Goal: Book appointment/travel/reservation

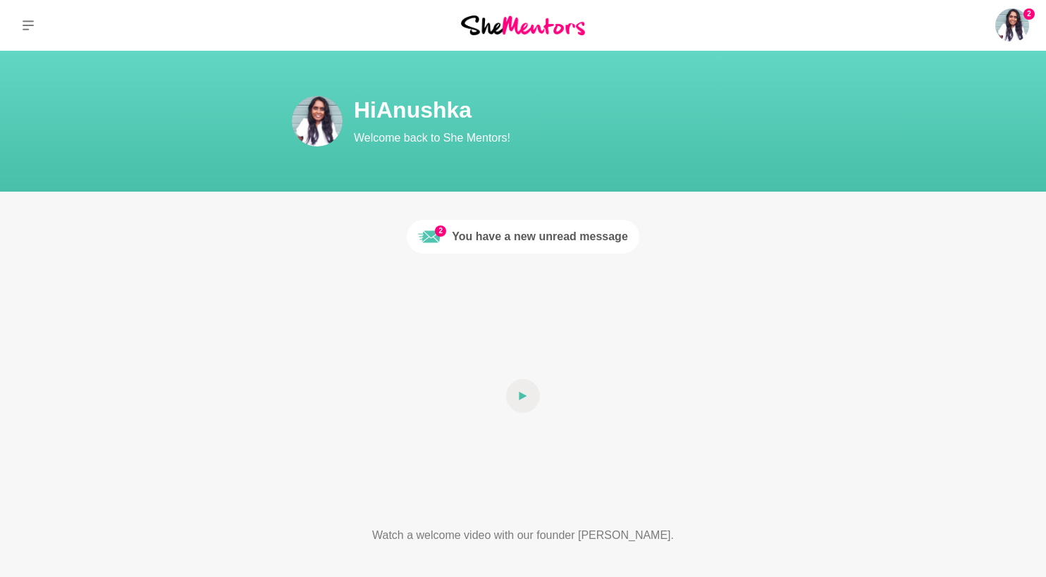
click at [489, 241] on div "You have a new unread message" at bounding box center [540, 236] width 176 height 17
click at [324, 107] on img at bounding box center [317, 121] width 51 height 51
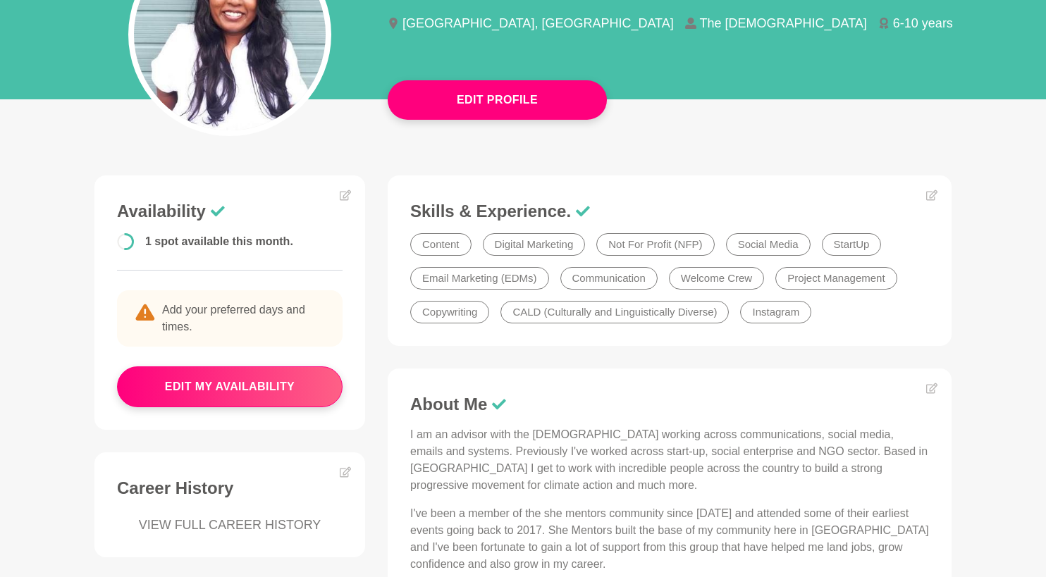
scroll to position [207, 0]
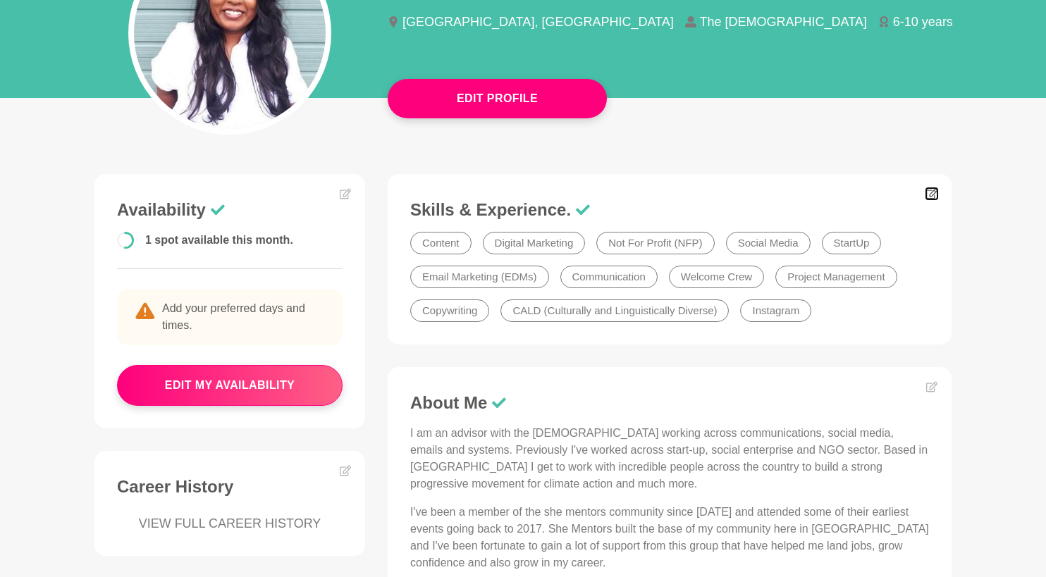
click at [932, 197] on icon at bounding box center [931, 193] width 11 height 11
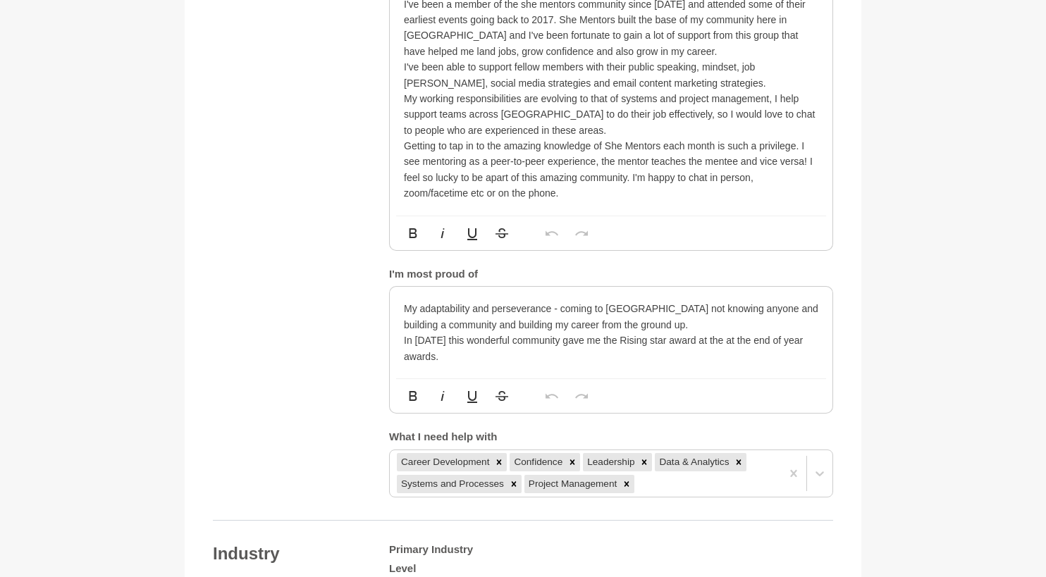
scroll to position [1041, 0]
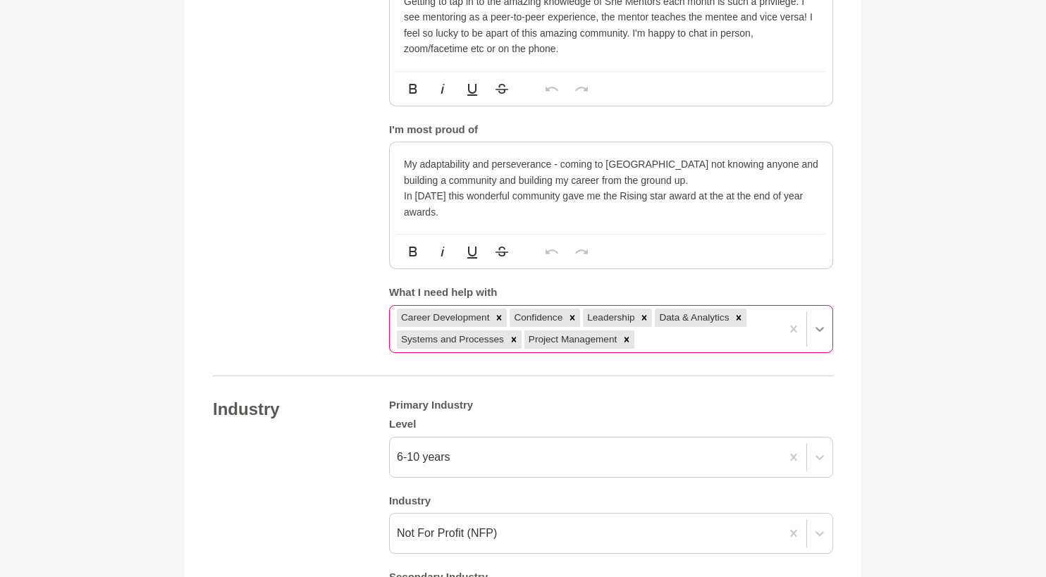
click at [818, 336] on div at bounding box center [819, 329] width 25 height 25
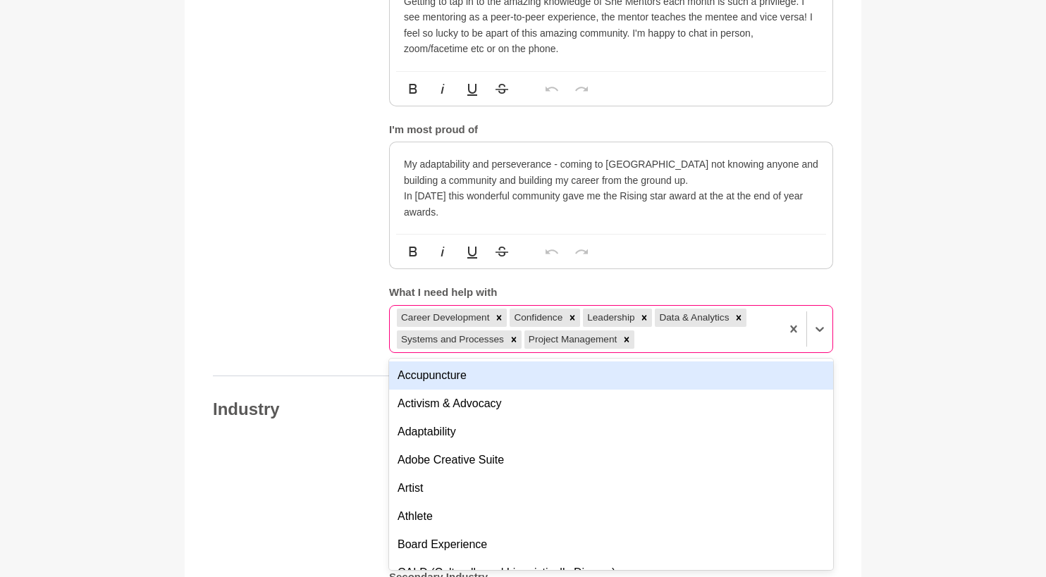
click at [724, 340] on div "Career Development Confidence Leadership Data & Analytics Systems and Processes…" at bounding box center [585, 329] width 391 height 47
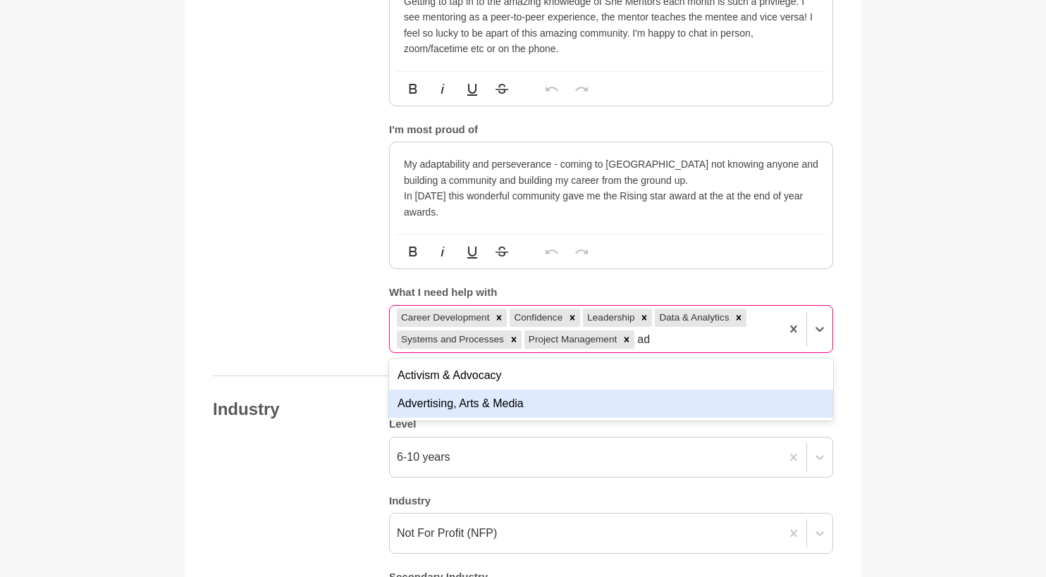
type input "a"
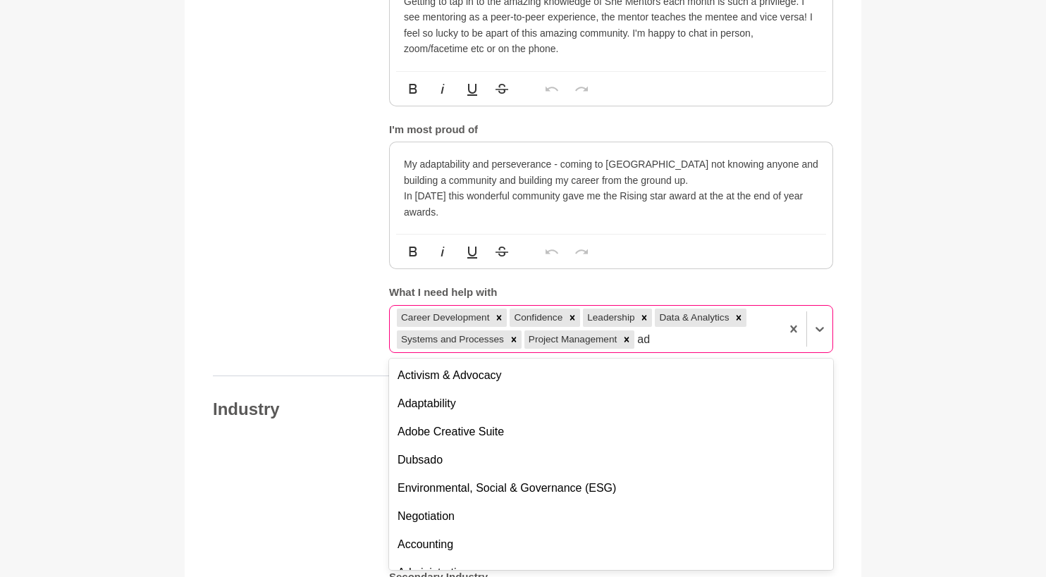
type input "a"
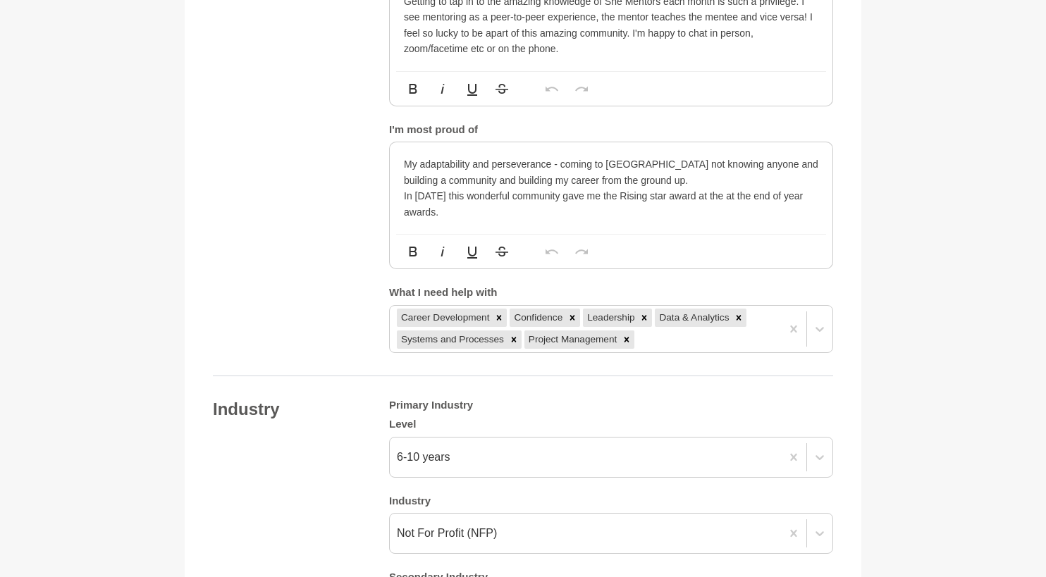
click at [925, 234] on main "Back to Profile Your details Anushka Batu Digital Communications I Social Media…" at bounding box center [523, 303] width 1046 height 2587
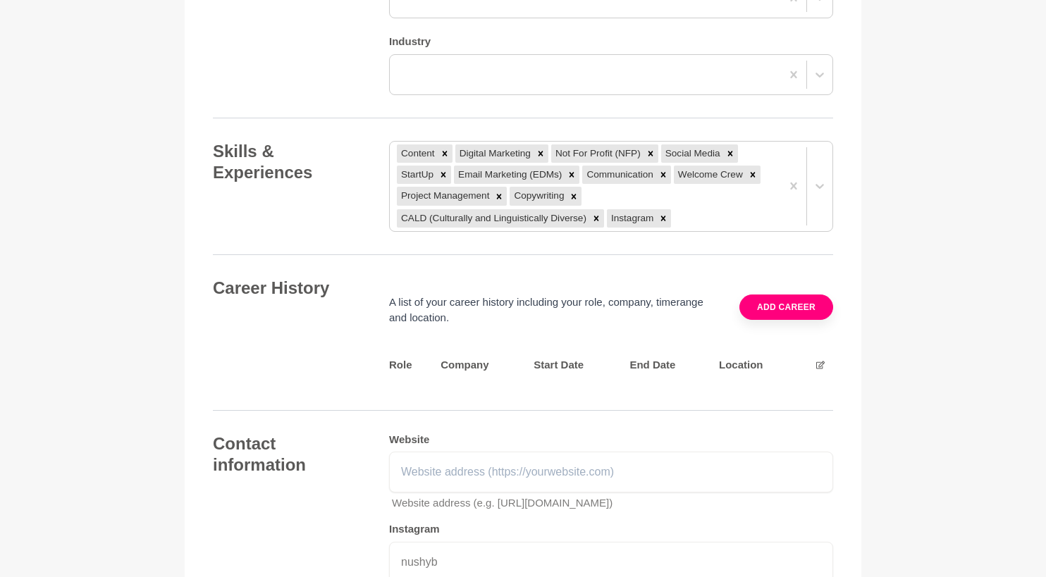
scroll to position [1664, 0]
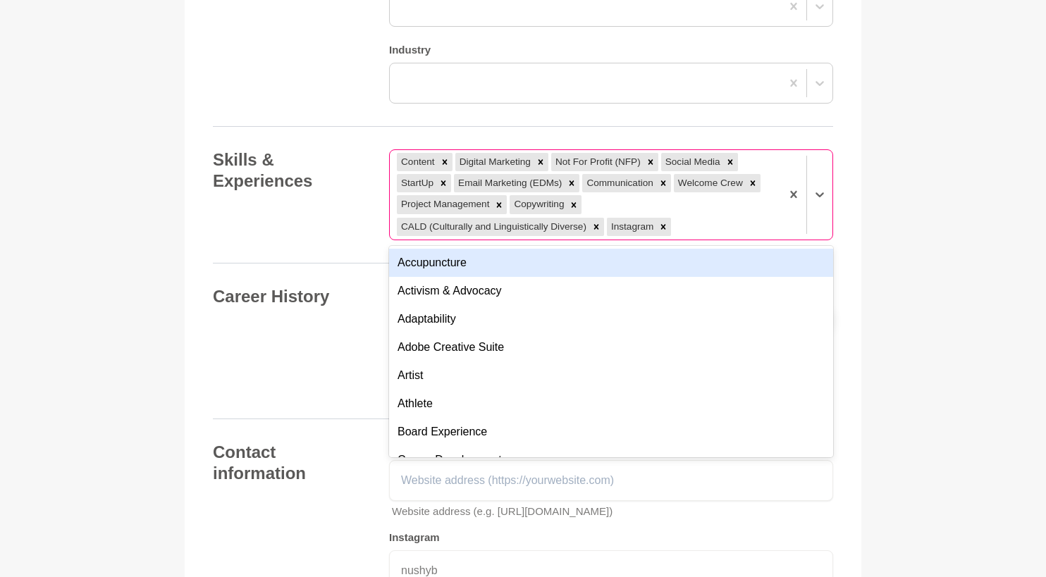
click at [745, 207] on div "Content Digital Marketing Not For Profit (NFP) Social Media StartUp Email Marke…" at bounding box center [585, 195] width 391 height 90
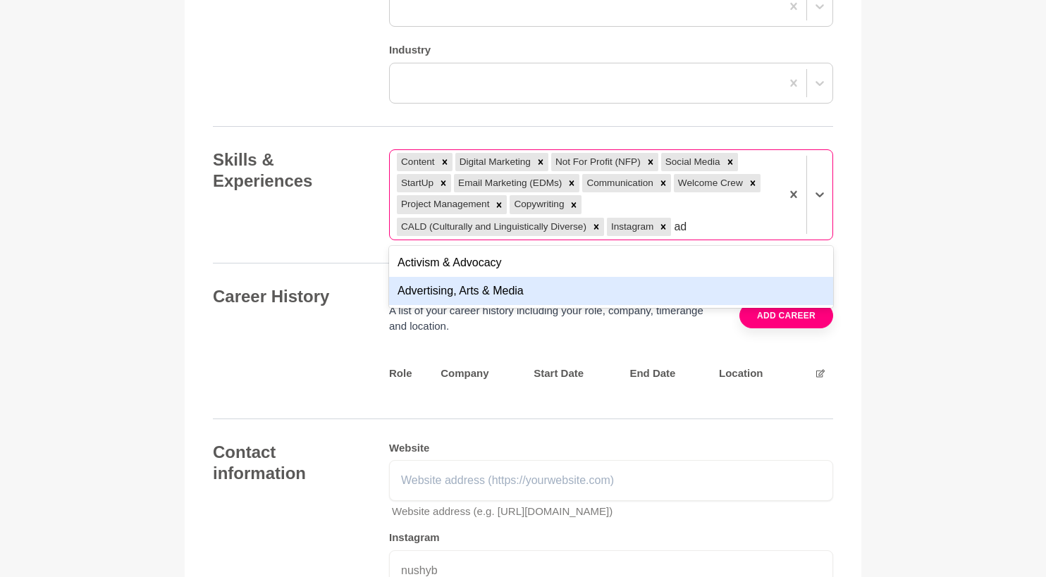
type input "a"
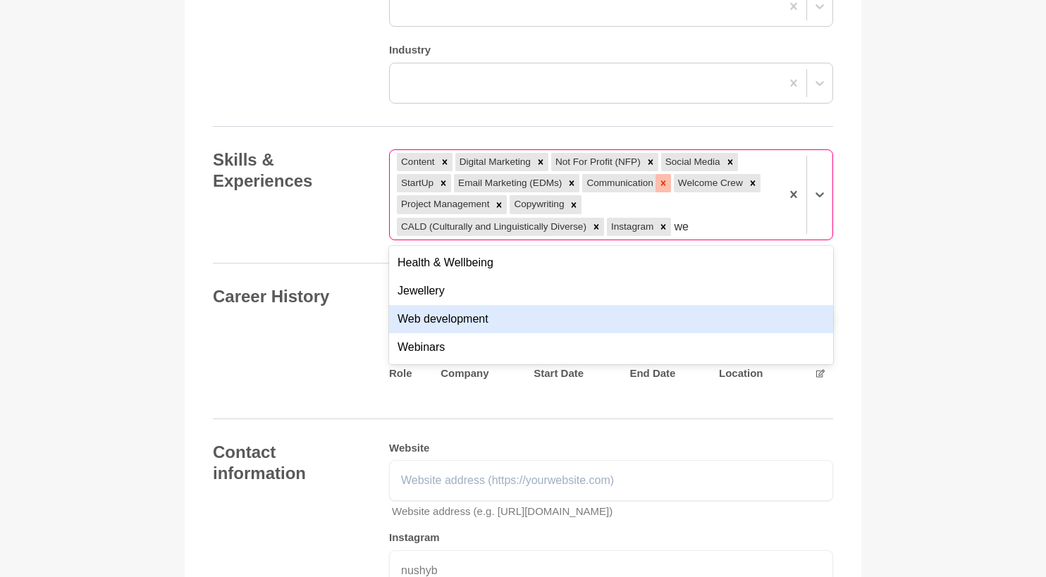
type input "w"
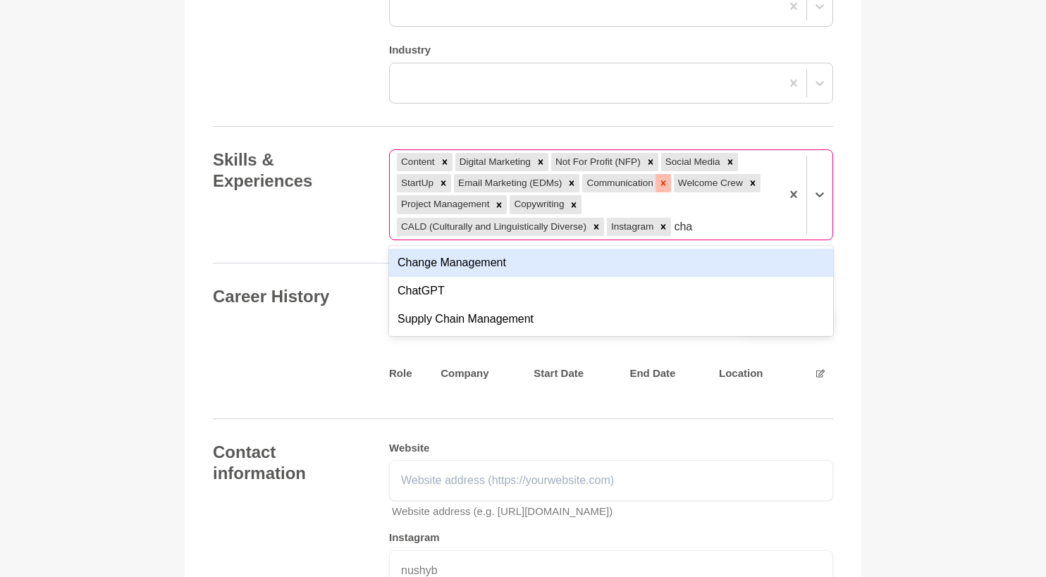
type input "chan"
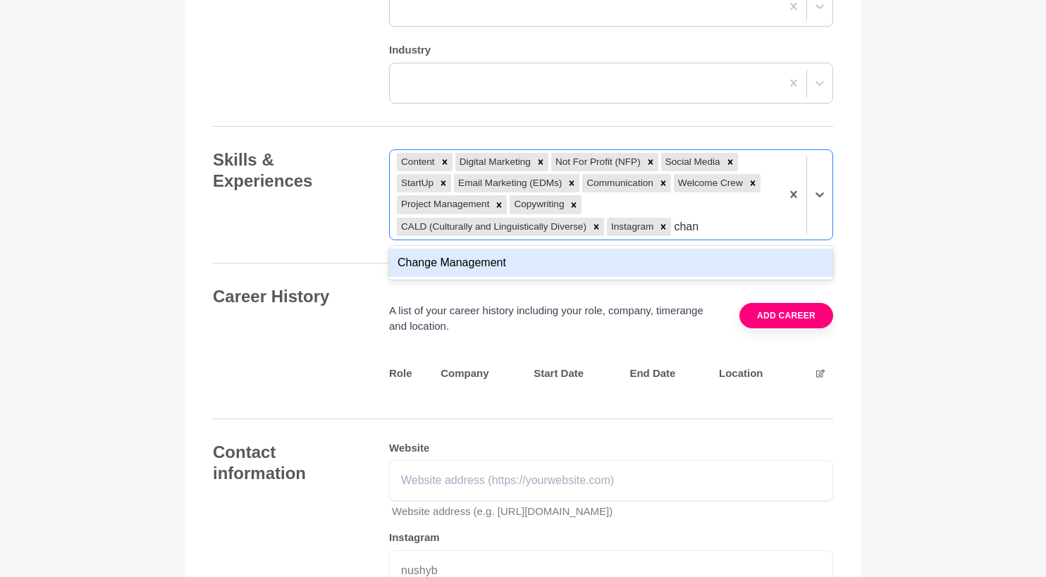
click at [614, 266] on div "Change Management" at bounding box center [611, 263] width 444 height 28
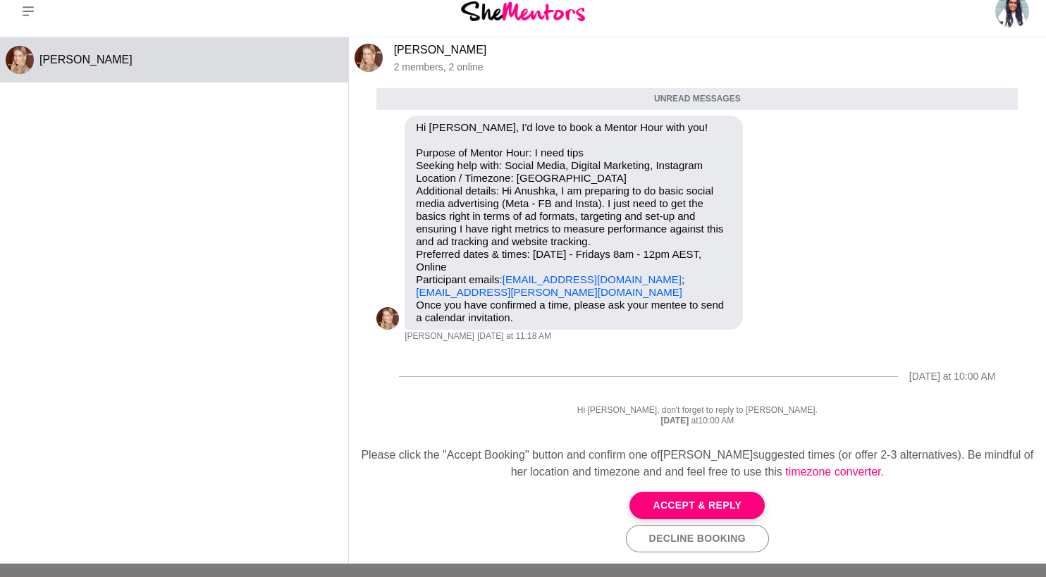
scroll to position [10, 0]
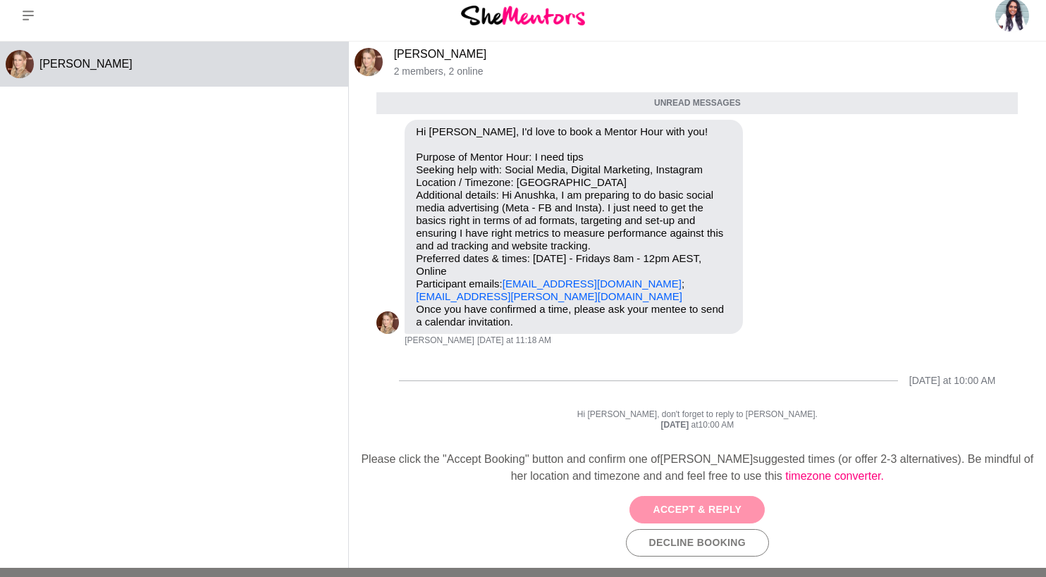
click at [695, 502] on button "Accept & Reply" at bounding box center [697, 509] width 135 height 27
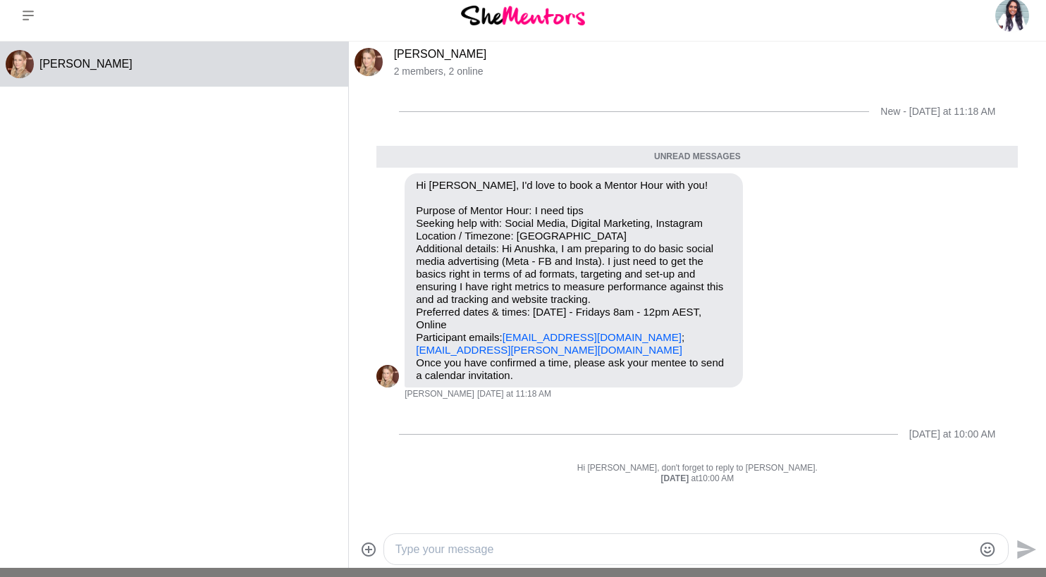
click at [700, 475] on div "[DATE] at 10:00 AM" at bounding box center [697, 479] width 642 height 11
click at [670, 546] on textarea "Type your message" at bounding box center [683, 549] width 577 height 17
click at [634, 545] on textarea "Type your message" at bounding box center [683, 549] width 577 height 17
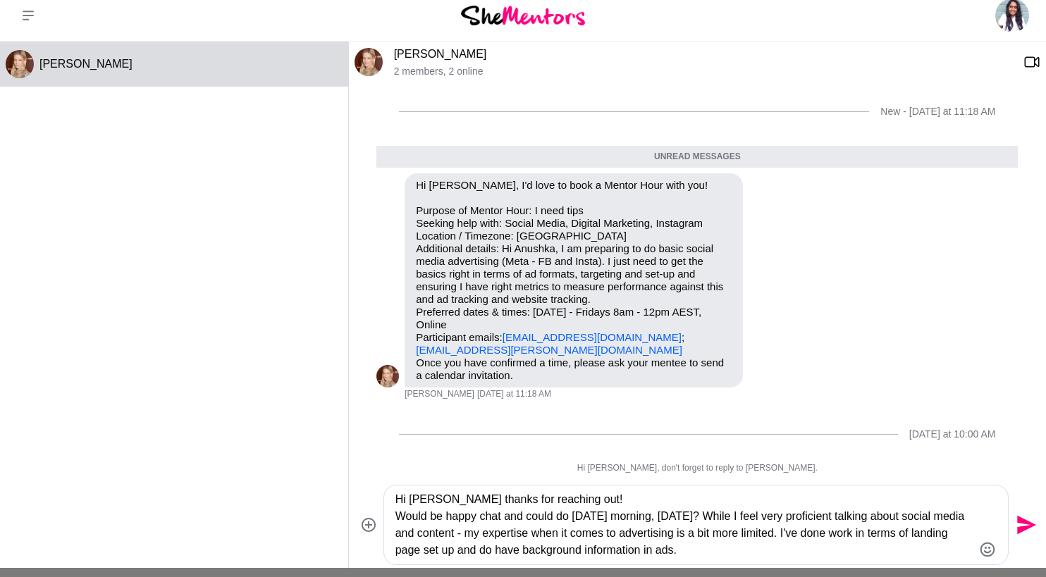
click at [672, 550] on textarea "Hi [PERSON_NAME] thanks for reaching out! Would be happy chat and could do [DAT…" at bounding box center [683, 525] width 577 height 68
drag, startPoint x: 805, startPoint y: 546, endPoint x: 735, endPoint y: 548, distance: 70.5
click at [735, 548] on textarea "Hi [PERSON_NAME] thanks for reaching out! Would be happy chat and could do [DAT…" at bounding box center [683, 525] width 577 height 68
click at [774, 553] on textarea "Hi [PERSON_NAME] thanks for reaching out! Would be happy chat and could do [DAT…" at bounding box center [683, 525] width 577 height 68
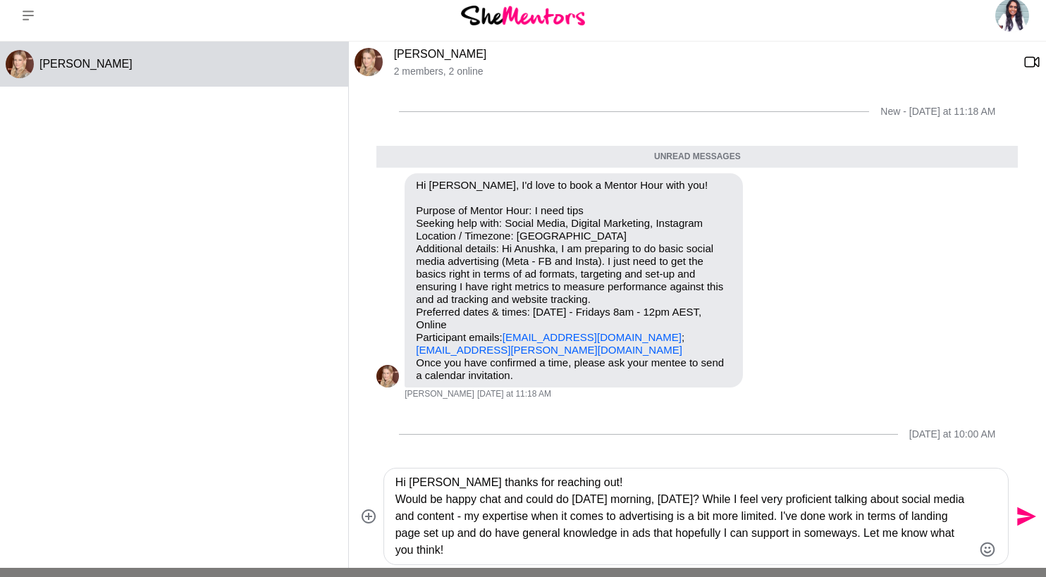
click at [772, 499] on textarea "Hi [PERSON_NAME] thanks for reaching out! Would be happy chat and could do [DAT…" at bounding box center [683, 516] width 577 height 85
type textarea "Hi [PERSON_NAME] thanks for reaching out! Would be happy chat and could do [DAT…"
click at [1017, 510] on icon "Send" at bounding box center [1026, 517] width 19 height 19
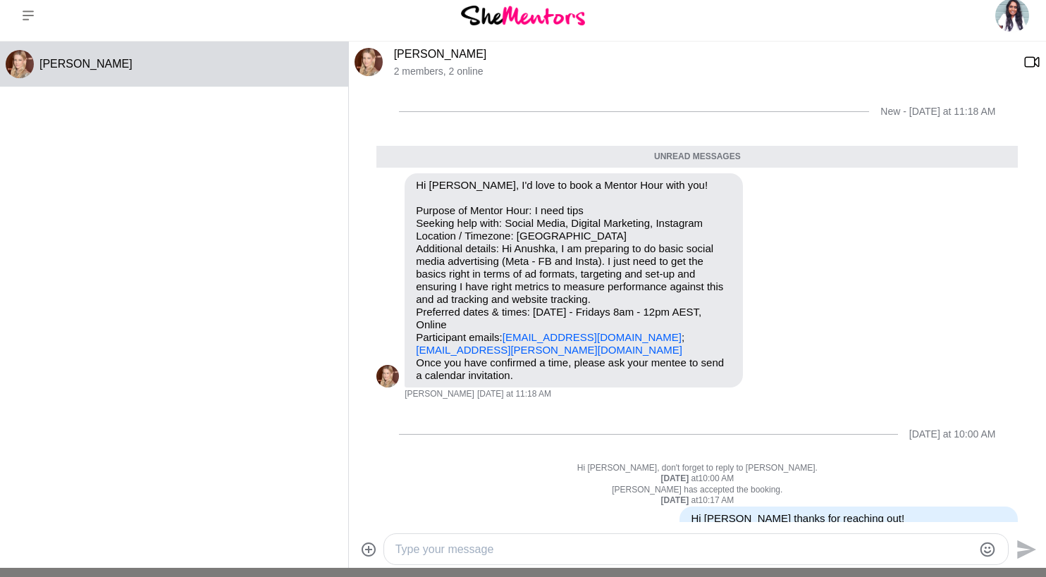
scroll to position [116, 0]
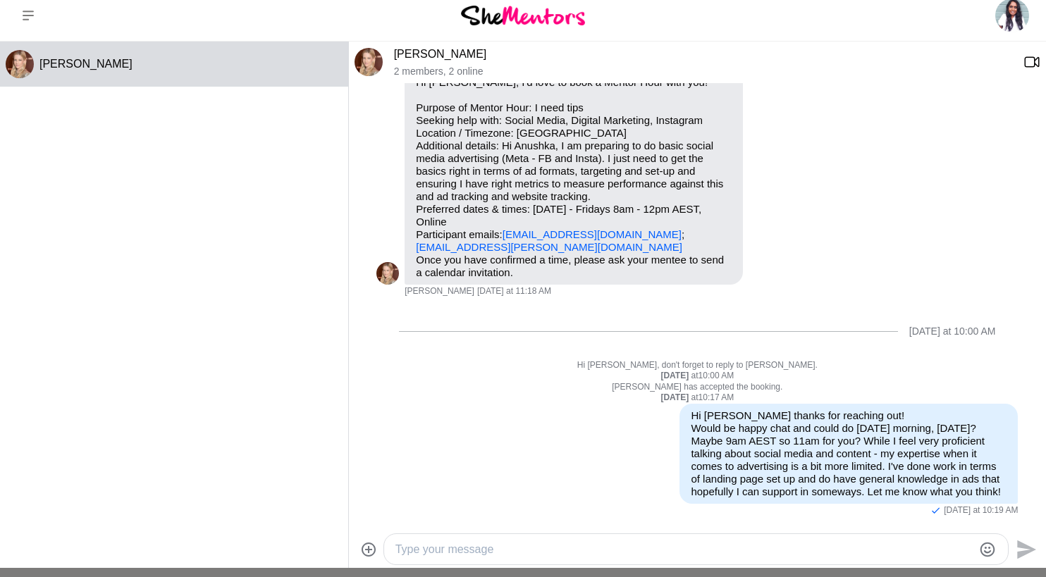
click at [508, 13] on img at bounding box center [523, 15] width 124 height 19
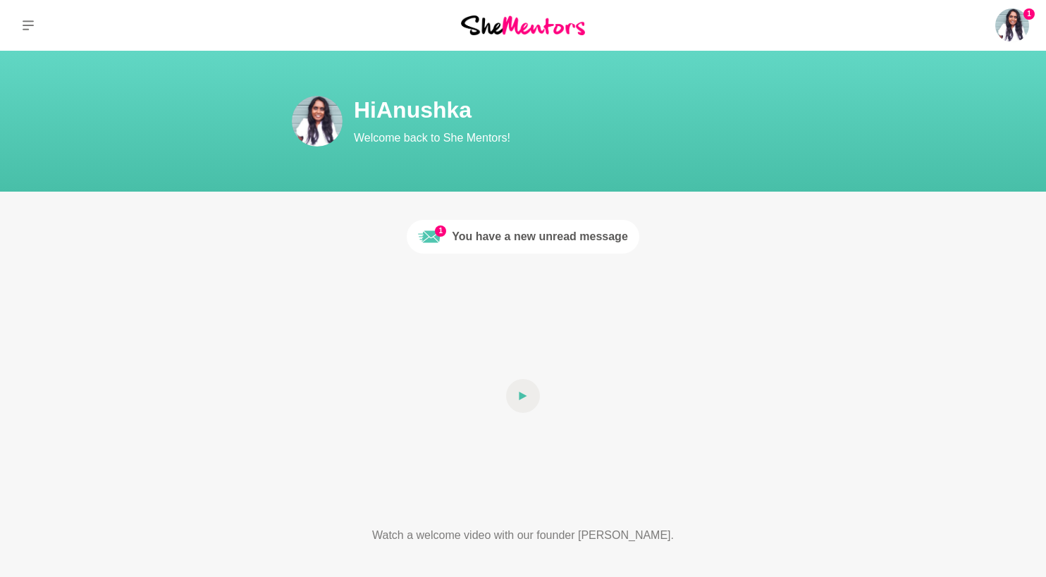
click at [448, 238] on link "1 You have a new unread message" at bounding box center [523, 237] width 233 height 34
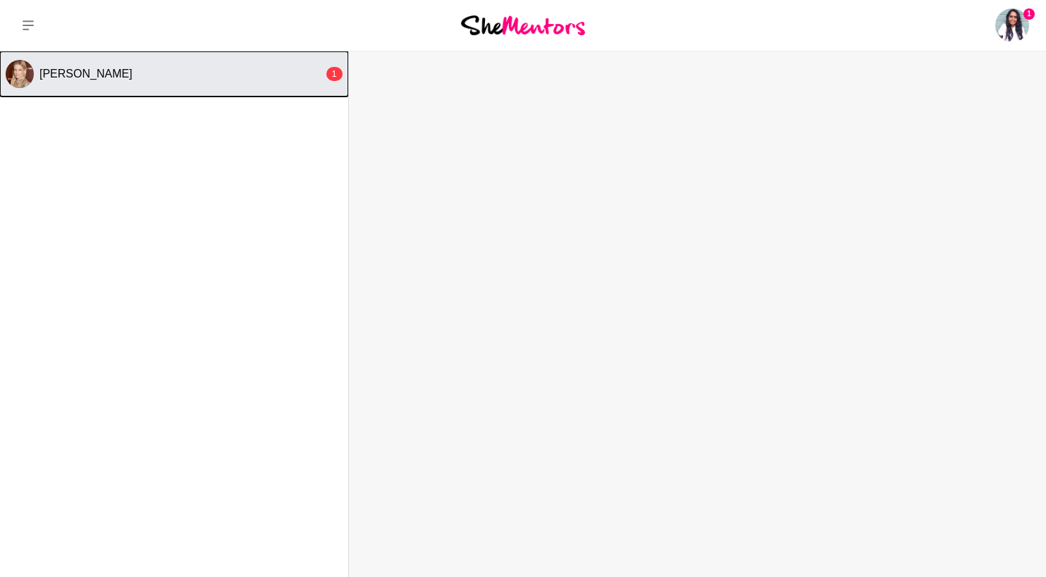
click at [231, 78] on div "[PERSON_NAME]" at bounding box center [181, 74] width 284 height 14
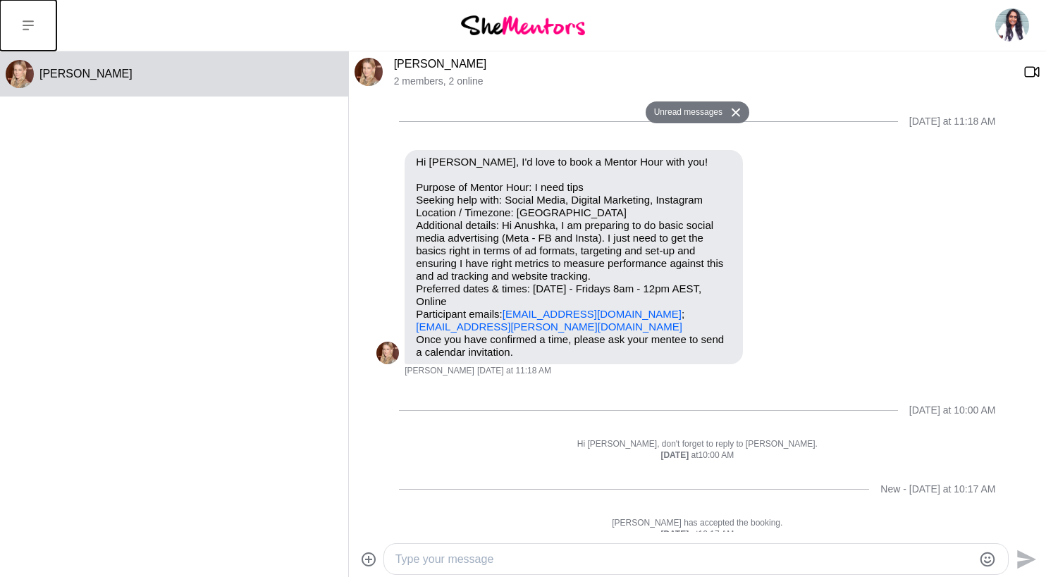
click at [37, 19] on button at bounding box center [28, 25] width 56 height 51
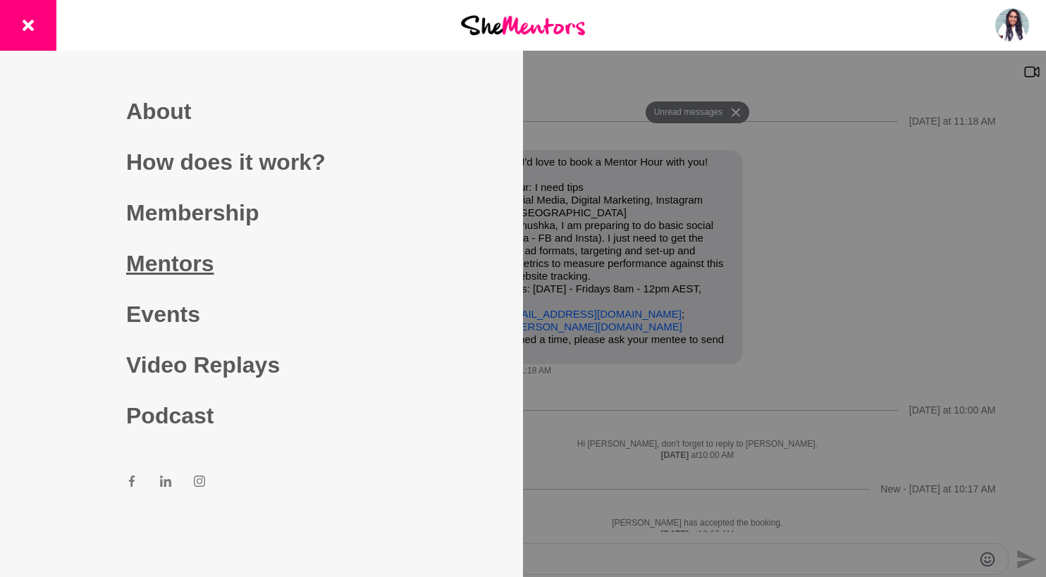
click at [211, 252] on link "Mentors" at bounding box center [261, 263] width 271 height 51
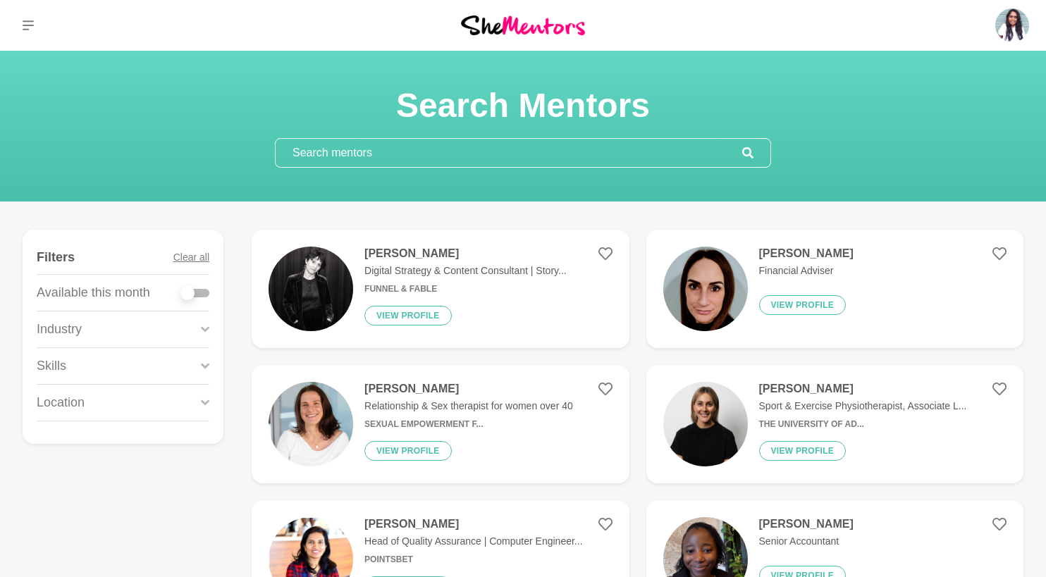
click at [361, 162] on input "text" at bounding box center [509, 153] width 467 height 28
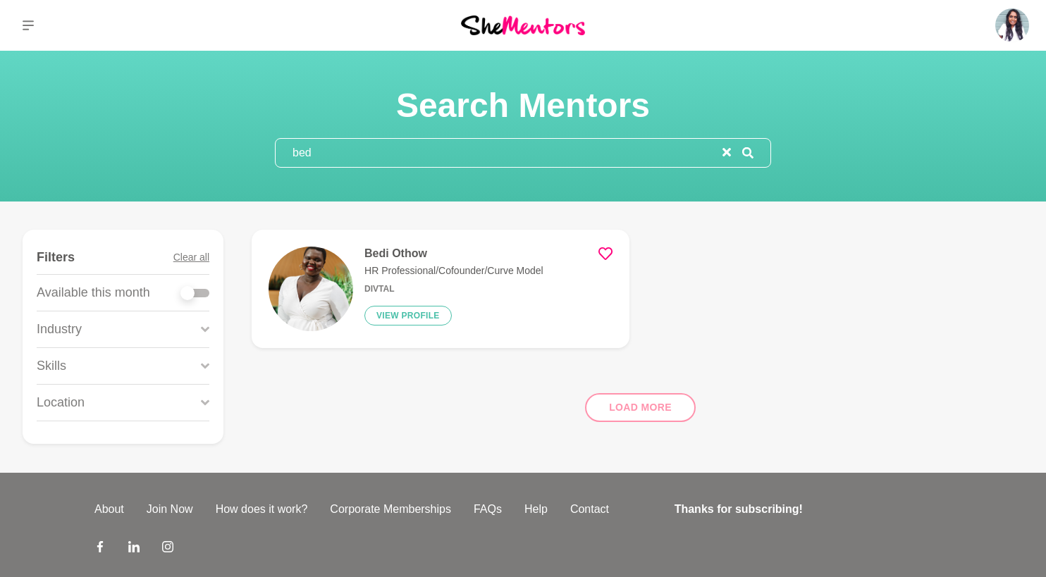
type input "bed"
click at [388, 262] on div "Bedi Othow HR Professional/Cofounder/Curve Model Divtal View profile" at bounding box center [448, 289] width 190 height 85
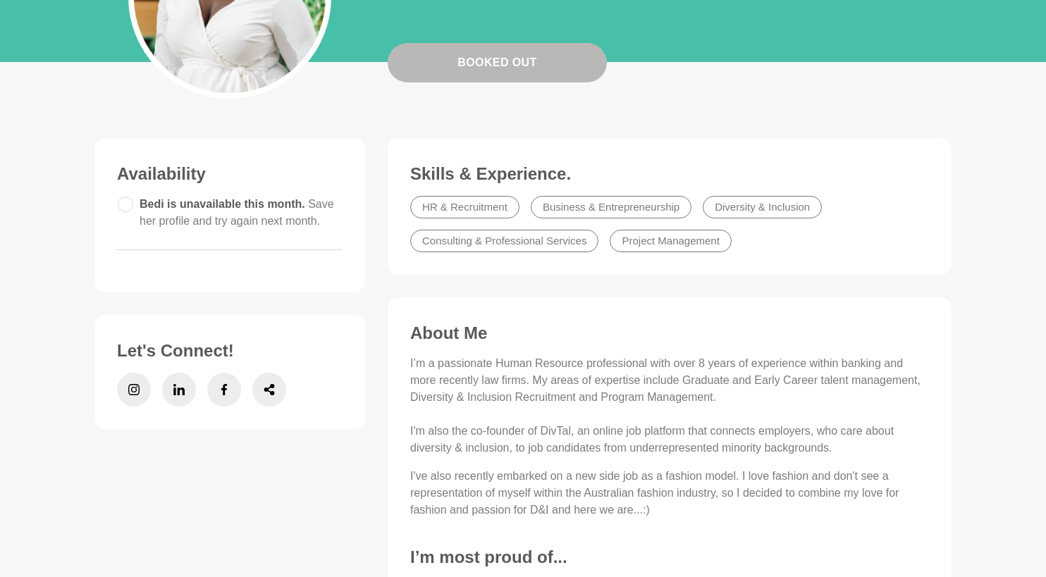
scroll to position [180, 0]
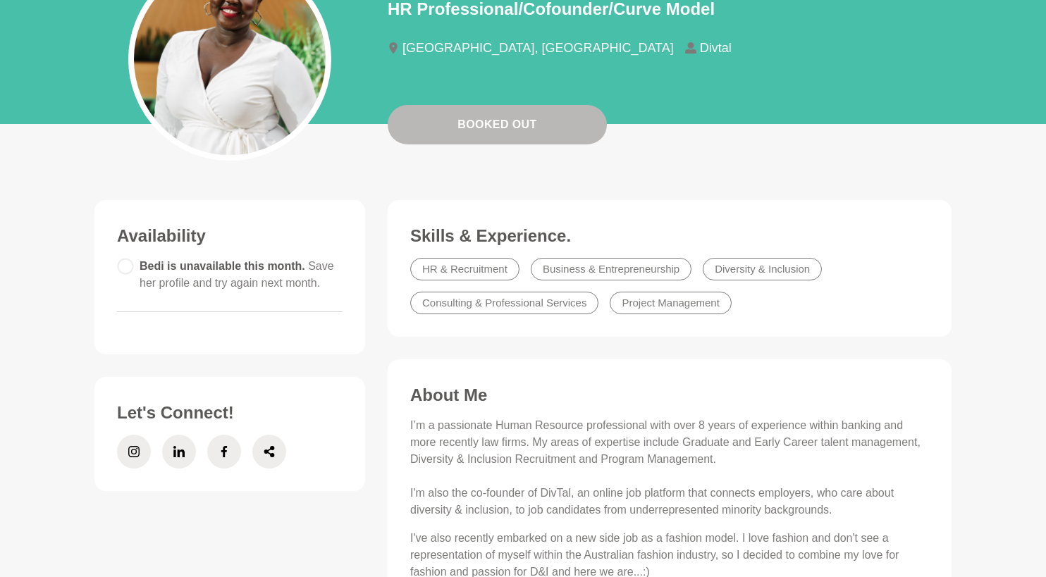
click at [708, 271] on li "Diversity & Inclusion" at bounding box center [762, 269] width 119 height 23
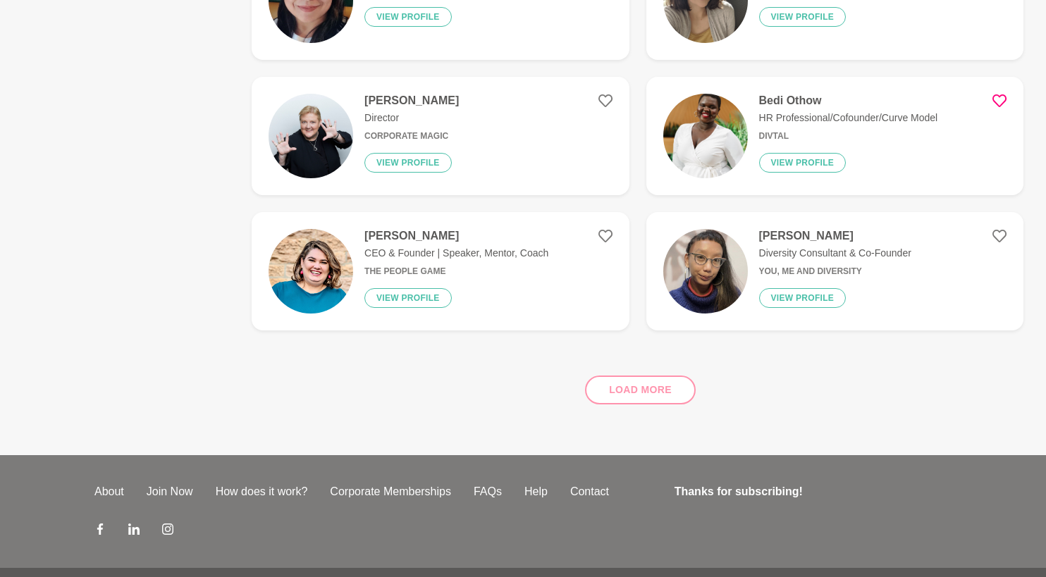
scroll to position [2366, 0]
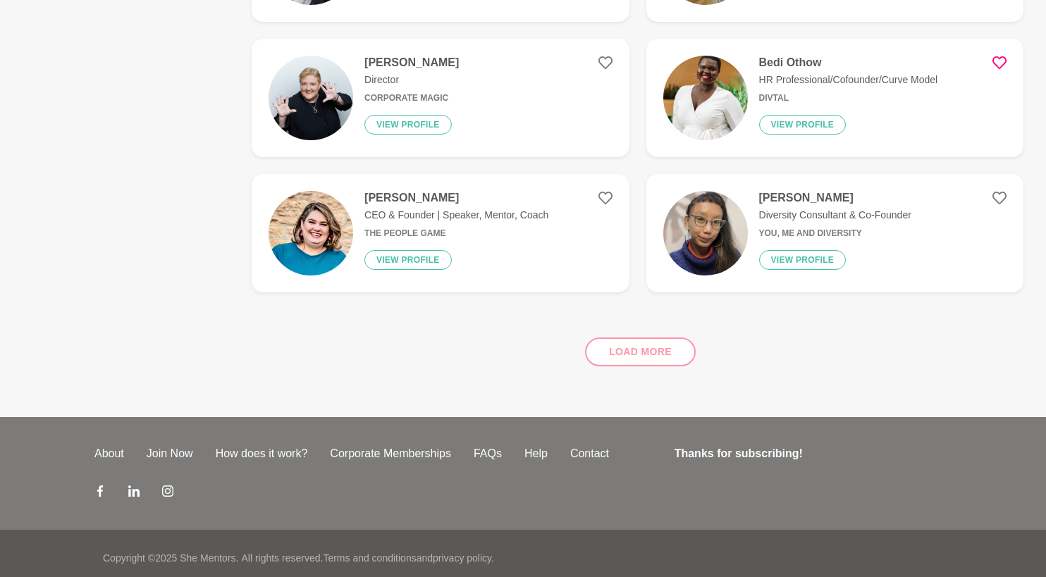
click at [620, 368] on div "Load more" at bounding box center [638, 346] width 772 height 85
click at [619, 354] on div "Load more" at bounding box center [638, 346] width 772 height 85
click at [615, 344] on div "Load more" at bounding box center [638, 346] width 772 height 85
click at [670, 348] on div "Load more" at bounding box center [638, 346] width 772 height 85
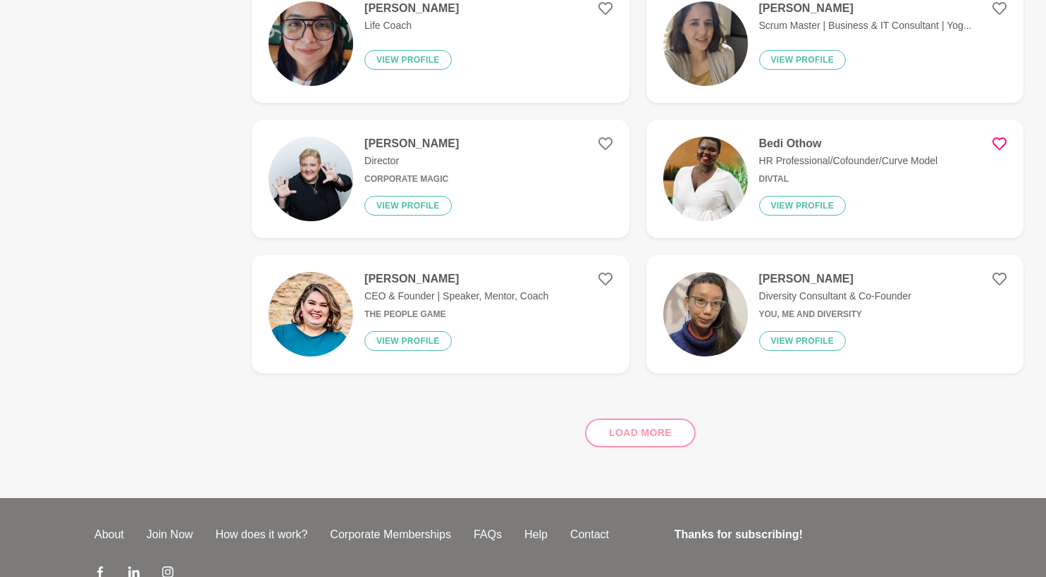
scroll to position [2361, 0]
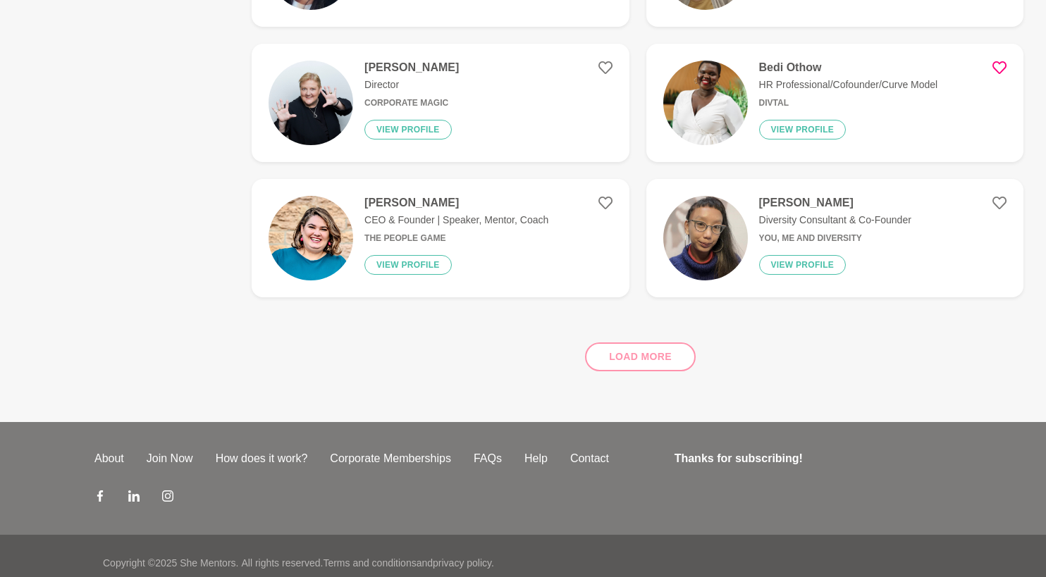
click at [638, 348] on div "Load more" at bounding box center [638, 351] width 772 height 85
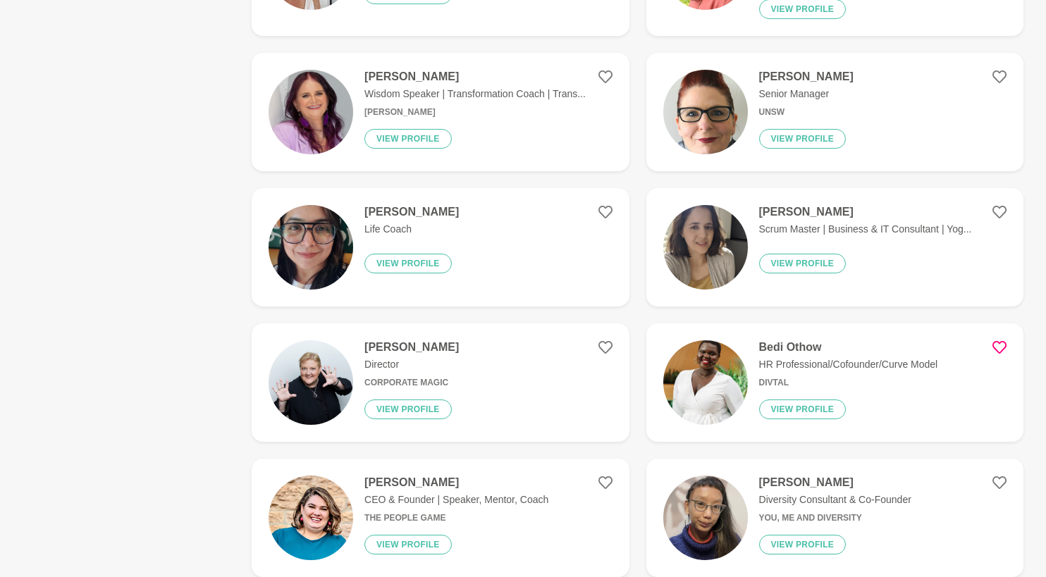
scroll to position [2238, 0]
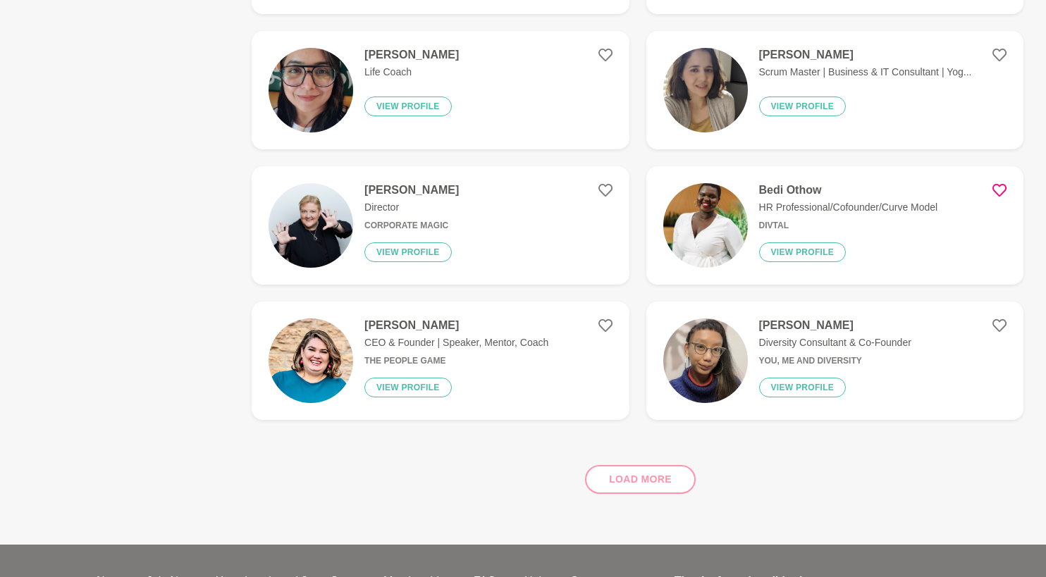
click at [653, 472] on div "Load more" at bounding box center [638, 473] width 772 height 85
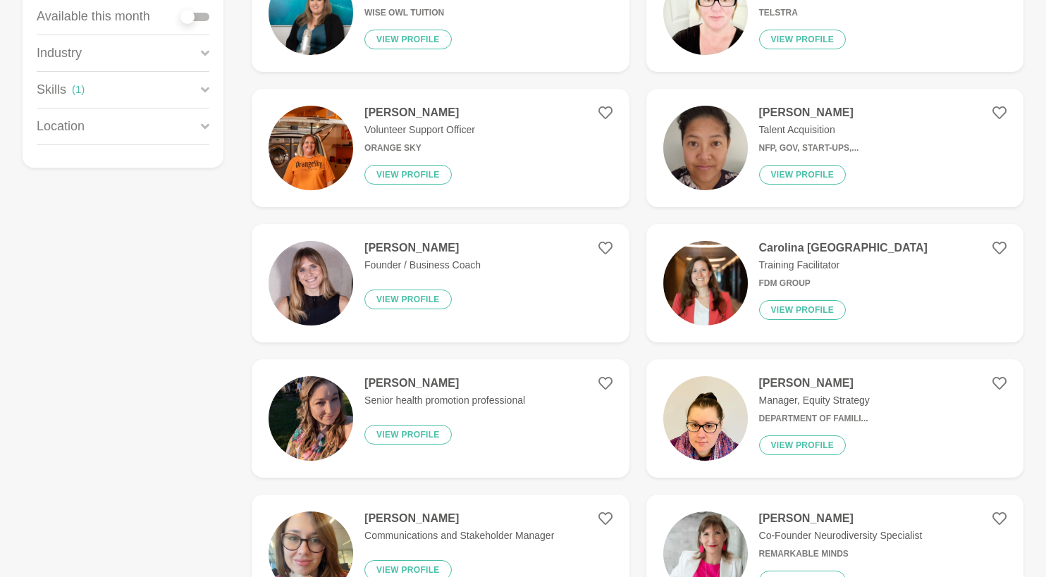
scroll to position [0, 0]
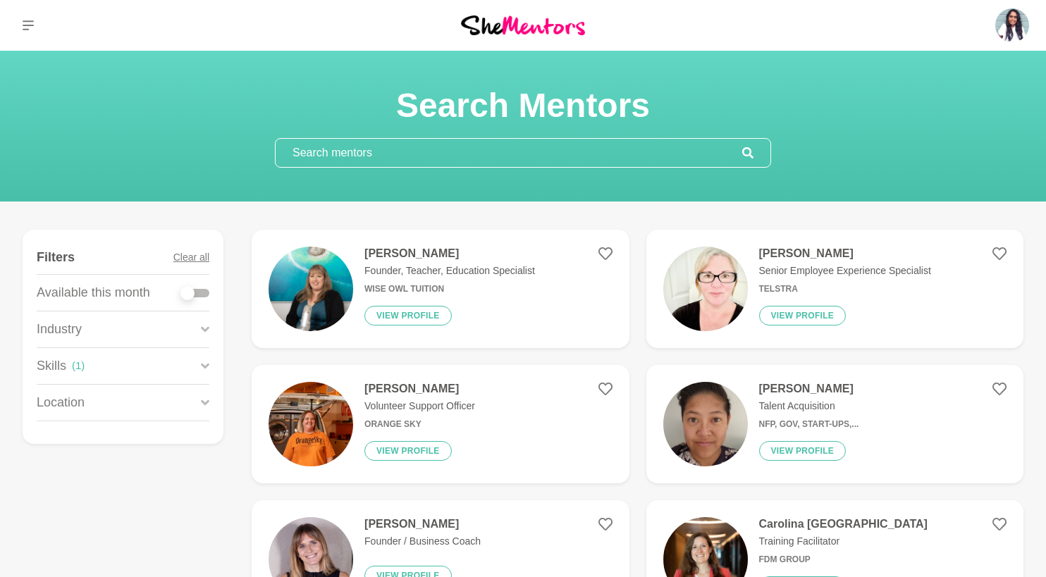
click at [562, 157] on input "text" at bounding box center [509, 153] width 467 height 28
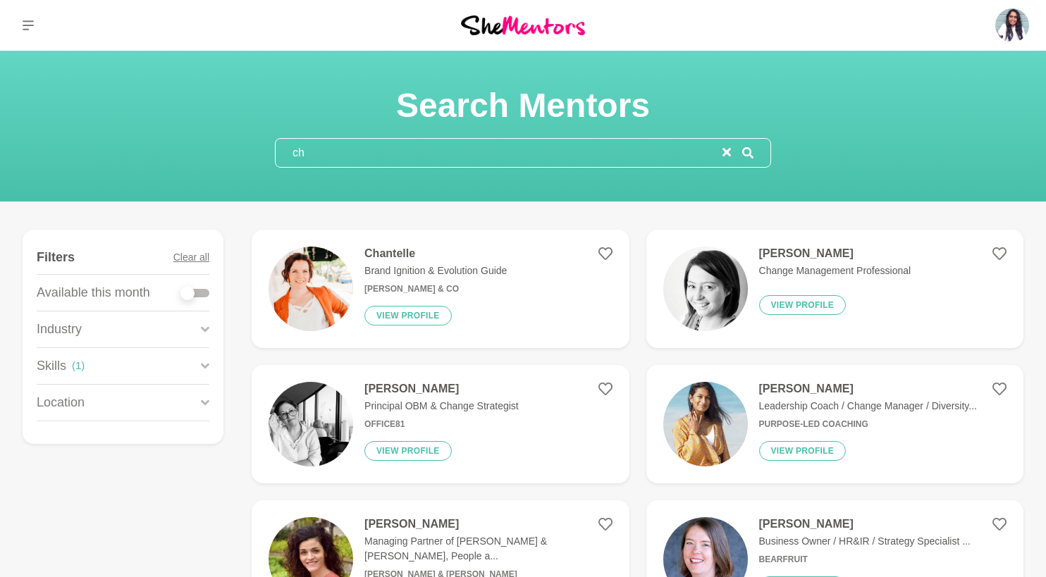
type input "c"
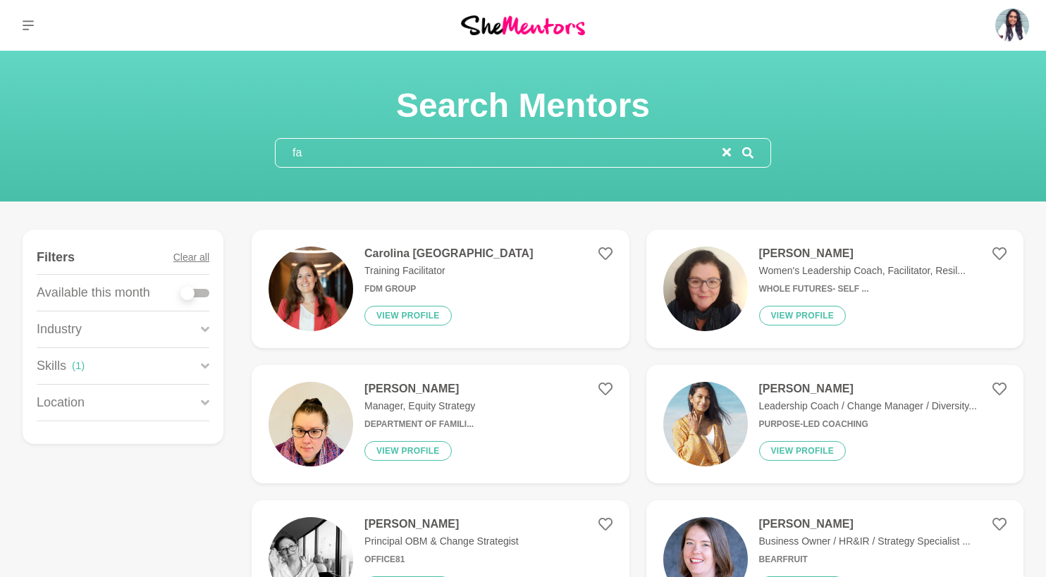
type input "f"
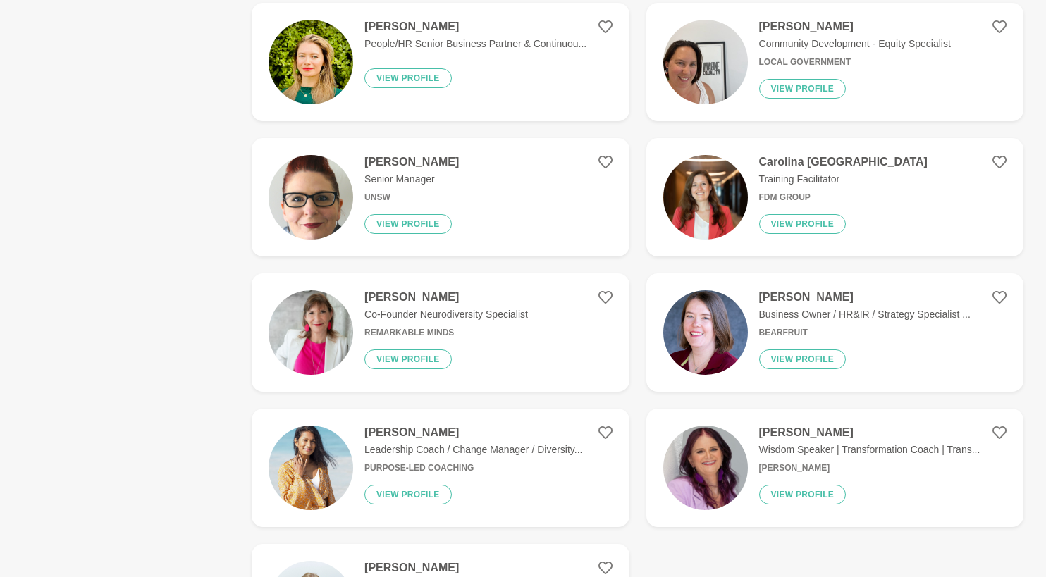
scroll to position [833, 0]
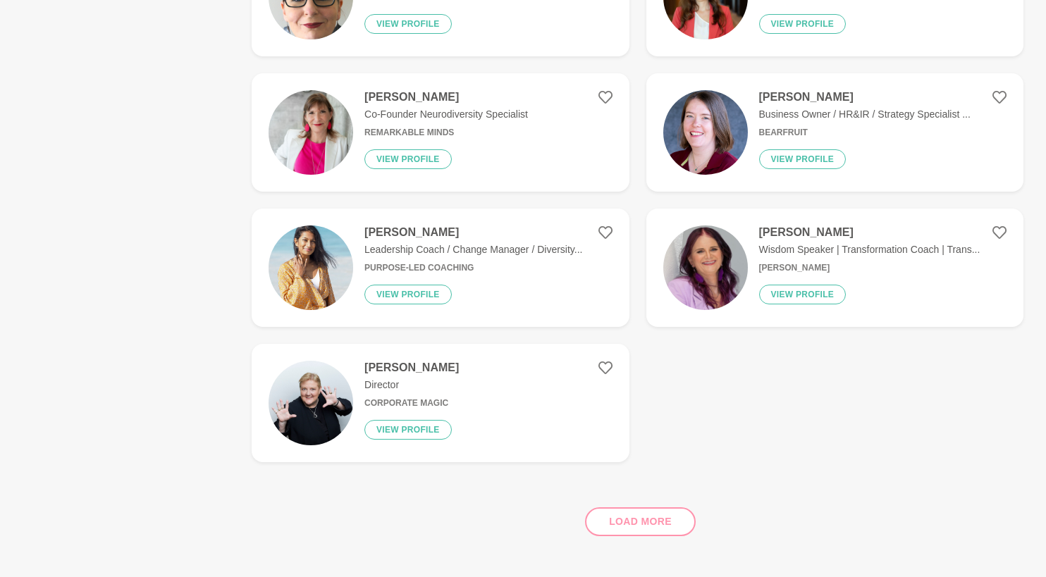
type input "confidence"
click at [306, 104] on img at bounding box center [311, 132] width 85 height 85
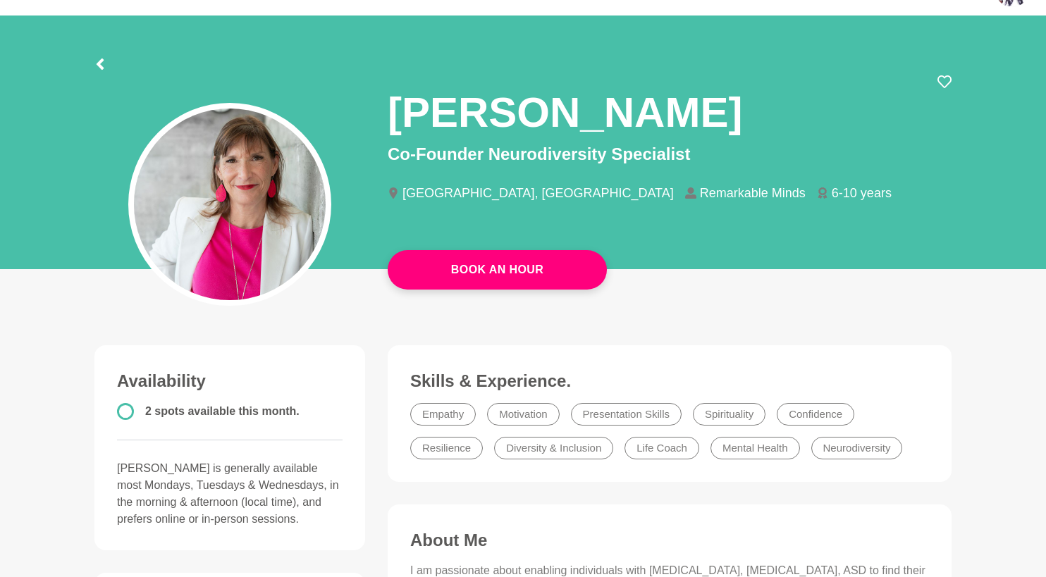
scroll to position [36, 0]
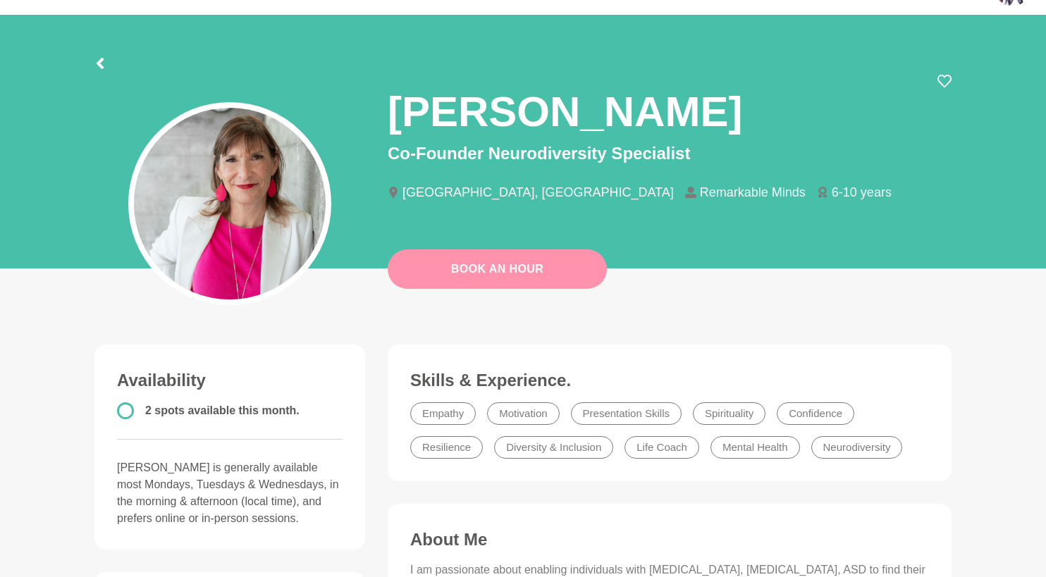
click at [482, 284] on link "Book An Hour" at bounding box center [497, 269] width 219 height 39
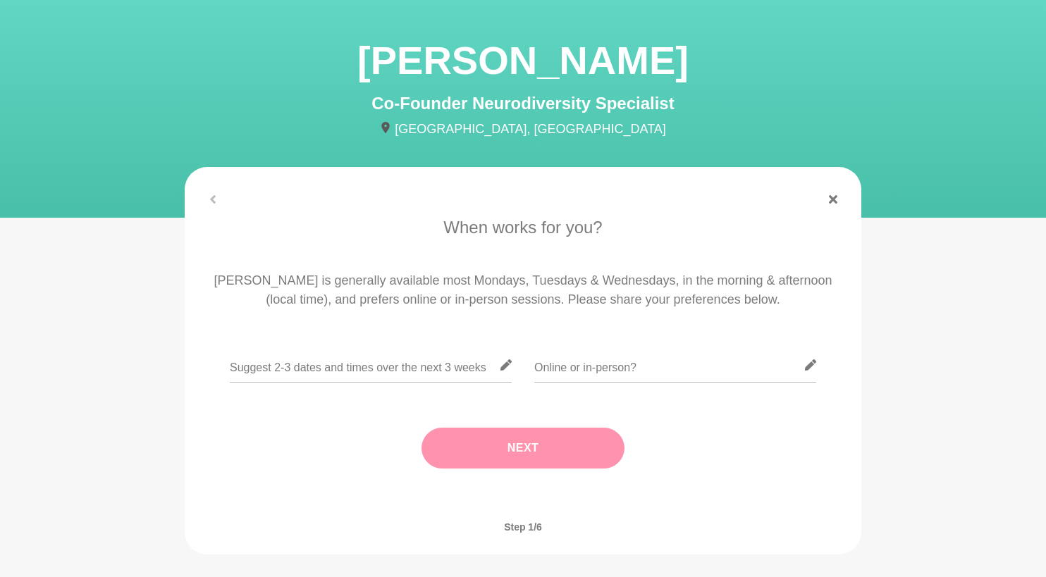
scroll to position [55, 0]
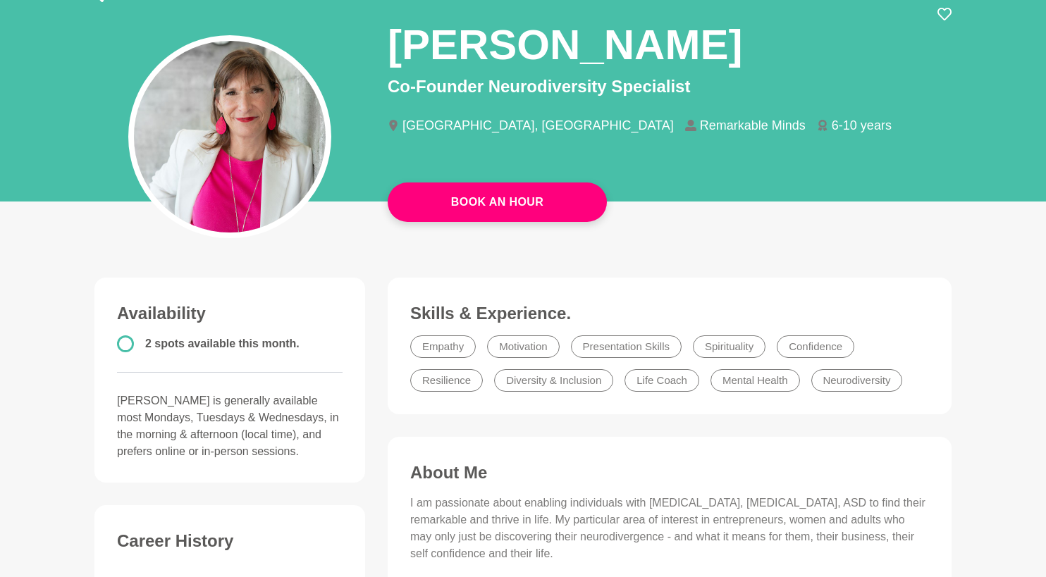
scroll to position [100, 0]
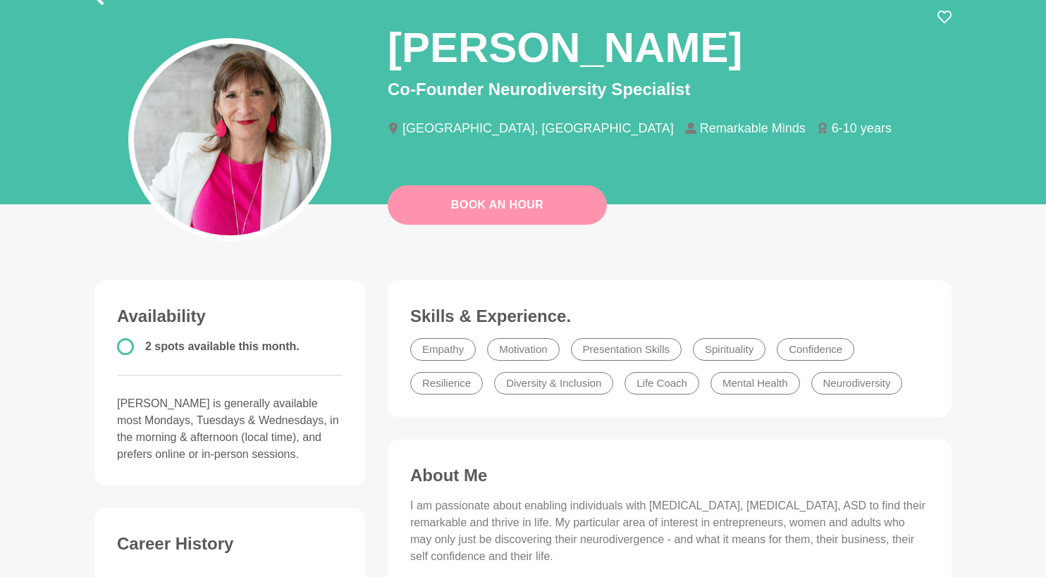
click at [428, 202] on link "Book An Hour" at bounding box center [497, 204] width 219 height 39
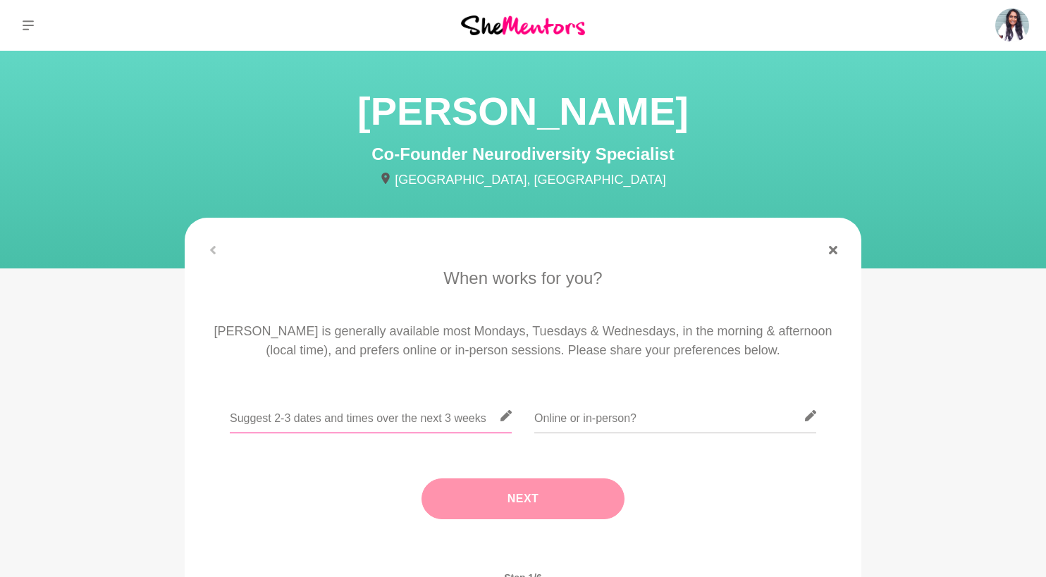
click at [346, 412] on input "text" at bounding box center [371, 416] width 282 height 35
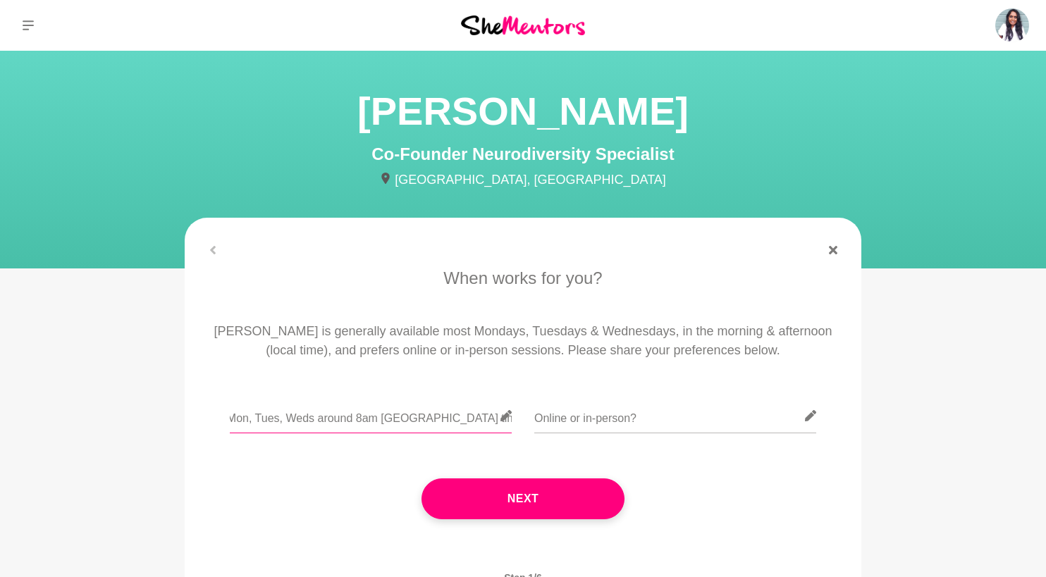
scroll to position [0, 61]
type input "I could do Mon, Tues, Weds around 8am [GEOGRAPHIC_DATA] time, 10 am [GEOGRAPHIC…"
click at [605, 415] on input "text" at bounding box center [675, 416] width 282 height 35
drag, startPoint x: 795, startPoint y: 418, endPoint x: 531, endPoint y: 415, distance: 264.4
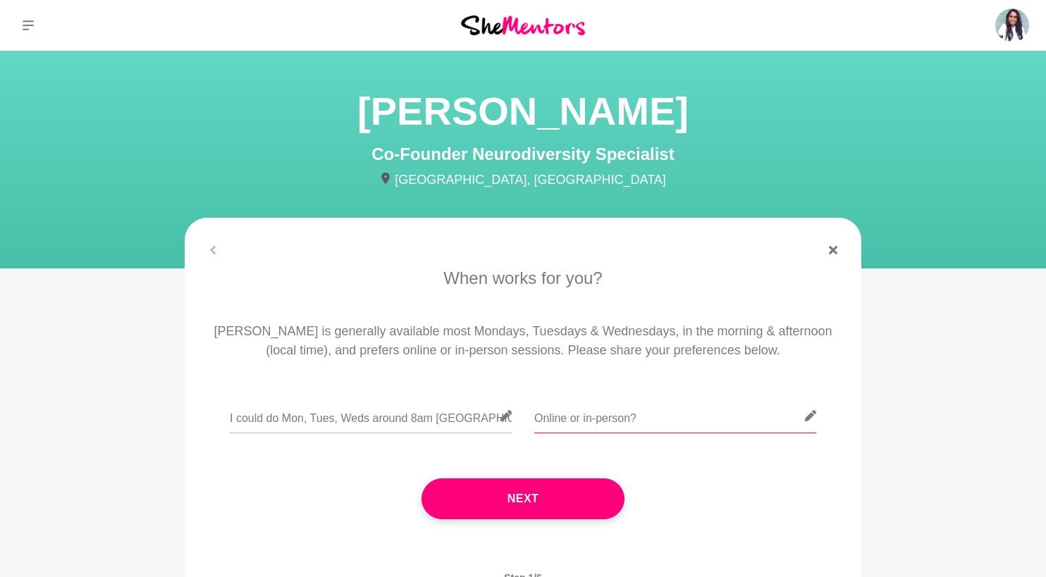
click at [531, 415] on div "I could do Mon, Tues, Weds around 8am [GEOGRAPHIC_DATA] time, 10 am [GEOGRAPHIC…" at bounding box center [522, 424] width 637 height 51
type input "Online"
drag, startPoint x: 432, startPoint y: 422, endPoint x: 573, endPoint y: 429, distance: 141.2
click at [573, 429] on div "I could do Mon, Tues, Weds around 8am [GEOGRAPHIC_DATA] time, 10 am NZ Online" at bounding box center [522, 424] width 637 height 51
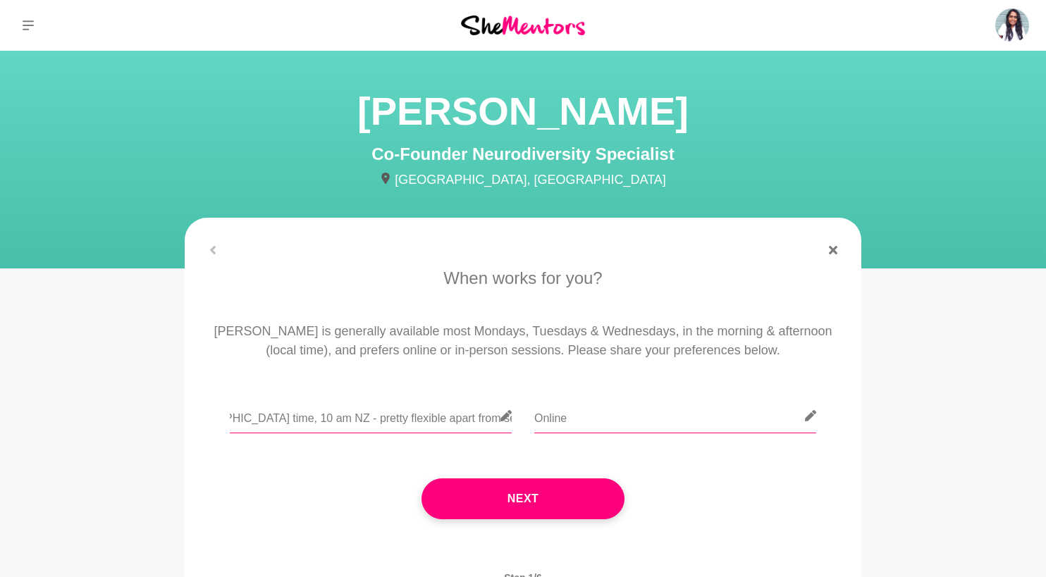
scroll to position [0, 269]
type input "I could do Mon, Tues, Weds around 8am [GEOGRAPHIC_DATA] time, 10 am NZ - pretty…"
click at [397, 513] on div "Next" at bounding box center [522, 498] width 637 height 97
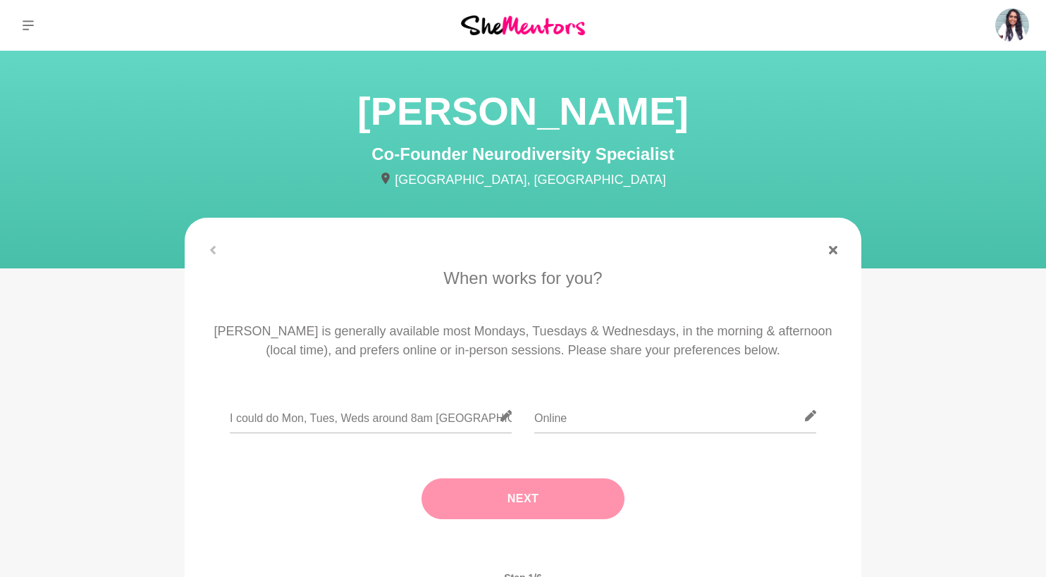
click at [464, 513] on button "Next" at bounding box center [523, 499] width 203 height 41
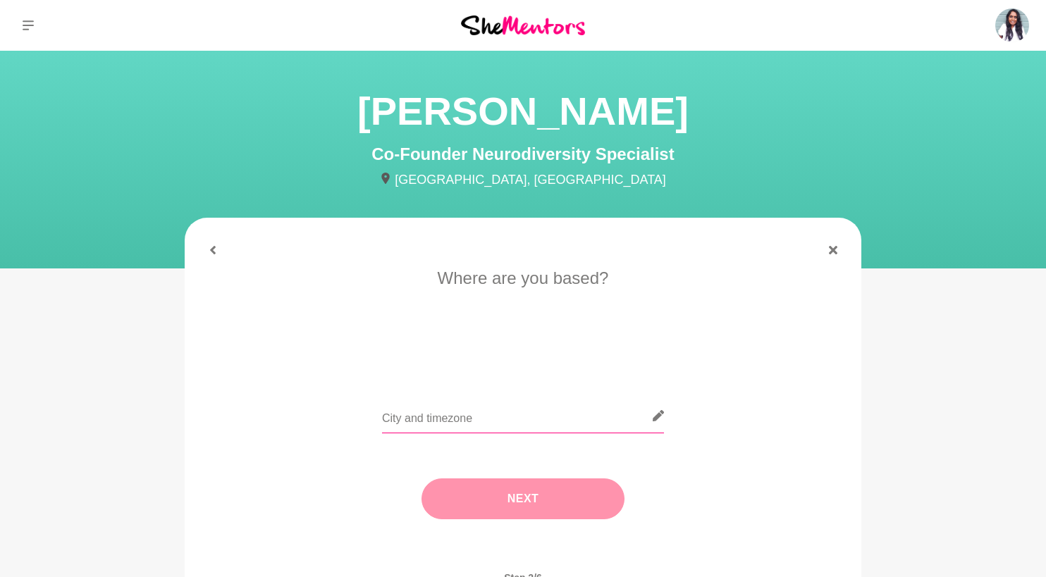
click at [471, 419] on input "text" at bounding box center [523, 416] width 282 height 35
type input "[GEOGRAPHIC_DATA]"
click at [559, 499] on button "Next" at bounding box center [523, 499] width 203 height 41
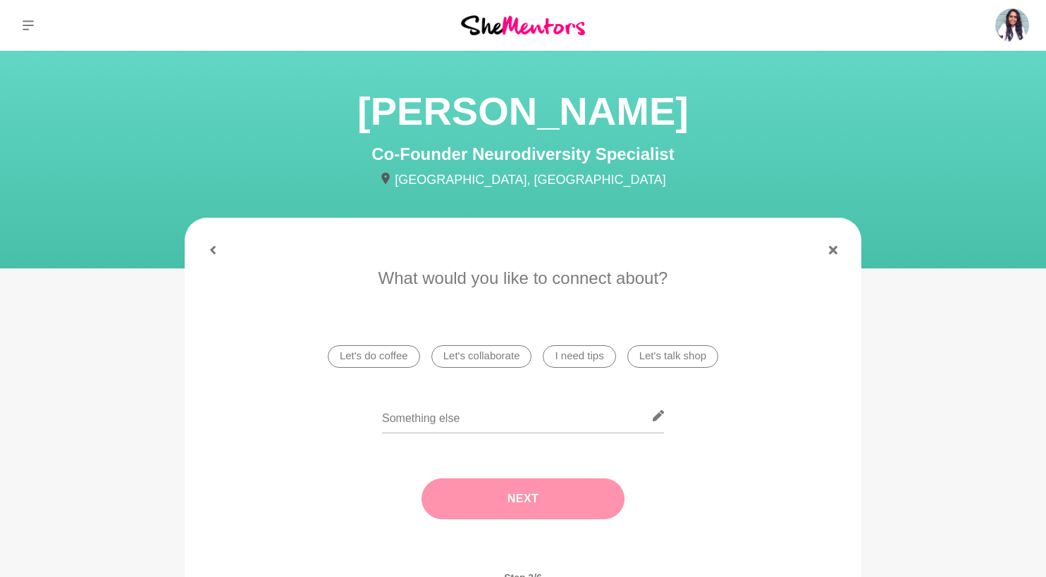
click at [583, 360] on li "I need tips" at bounding box center [579, 356] width 73 height 23
click at [553, 505] on button "Next" at bounding box center [523, 499] width 203 height 41
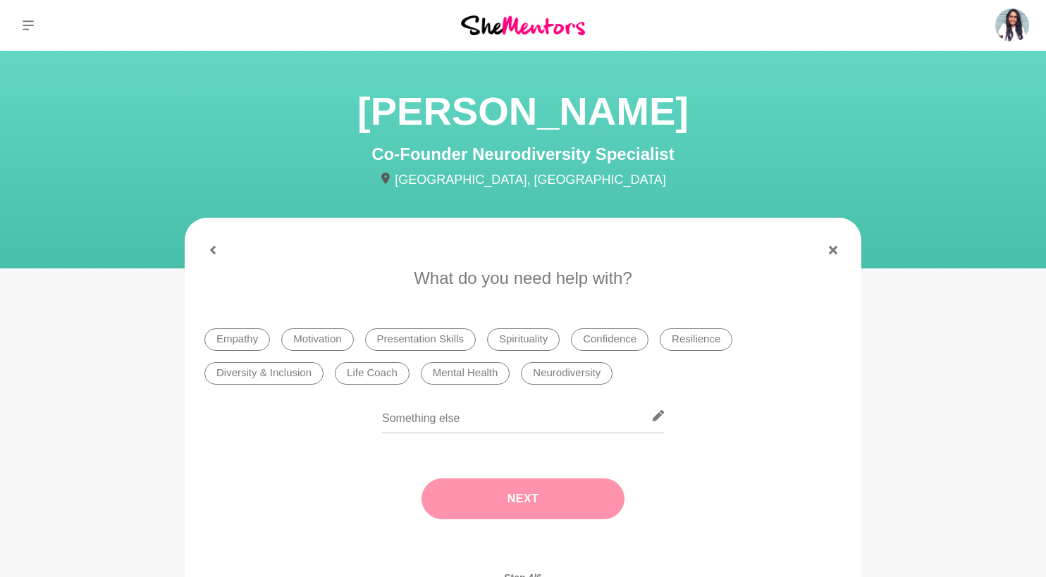
click at [610, 336] on li "Confidence" at bounding box center [610, 340] width 78 height 23
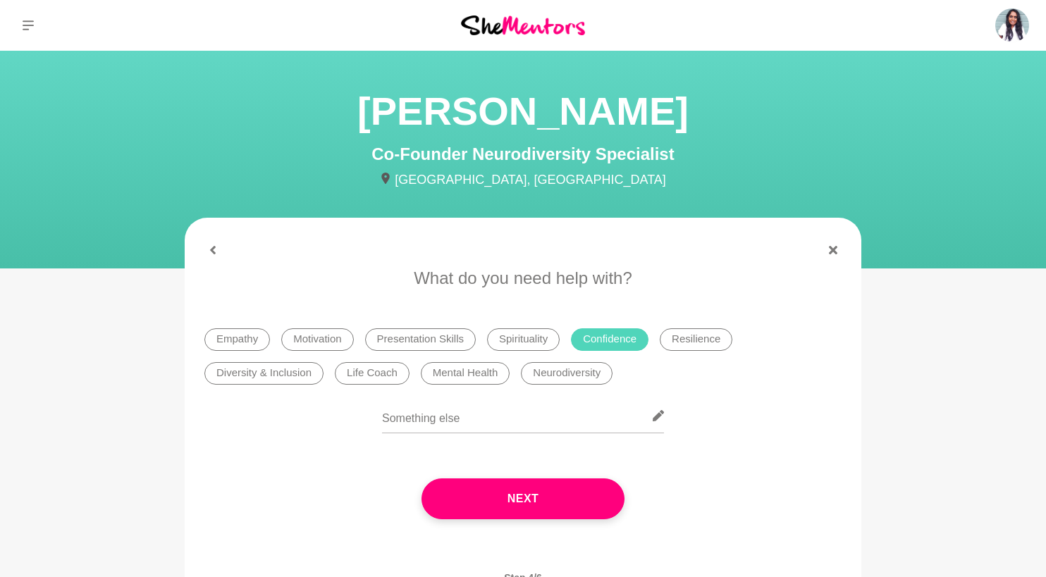
click at [591, 366] on li "Neurodiversity" at bounding box center [567, 373] width 92 height 23
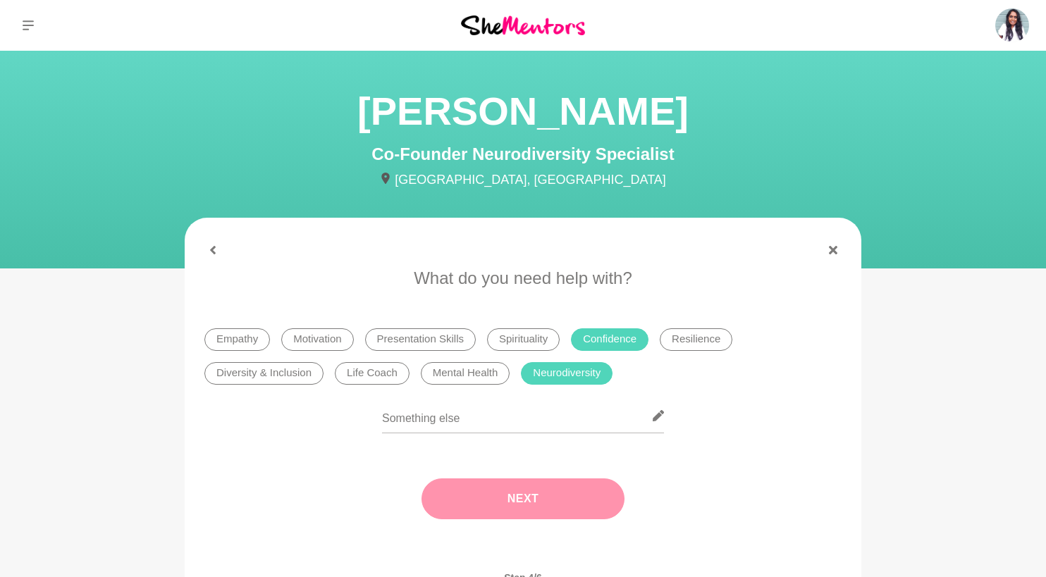
click at [539, 507] on button "Next" at bounding box center [523, 499] width 203 height 41
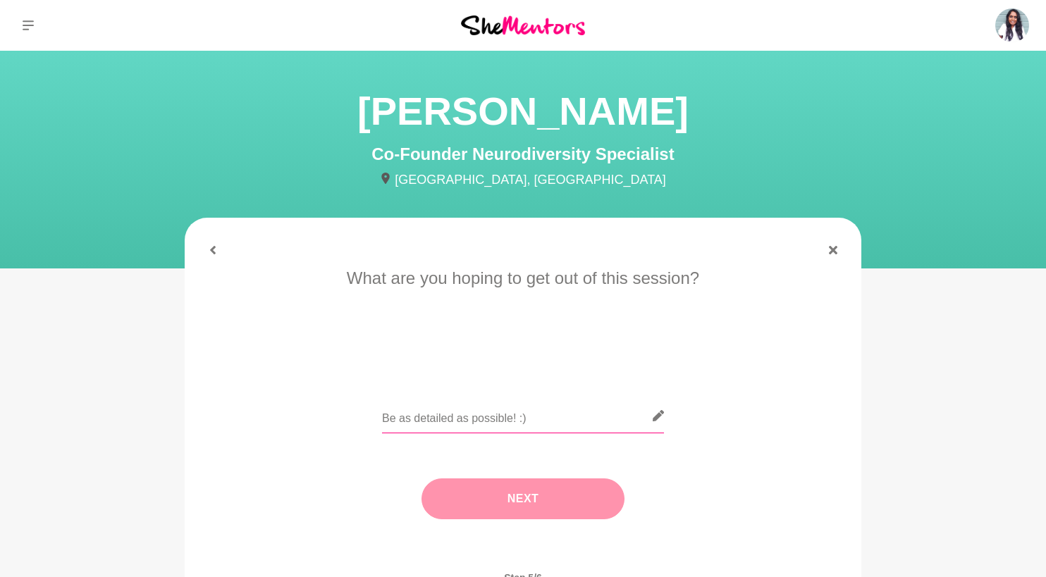
click at [537, 416] on input "text" at bounding box center [523, 416] width 282 height 35
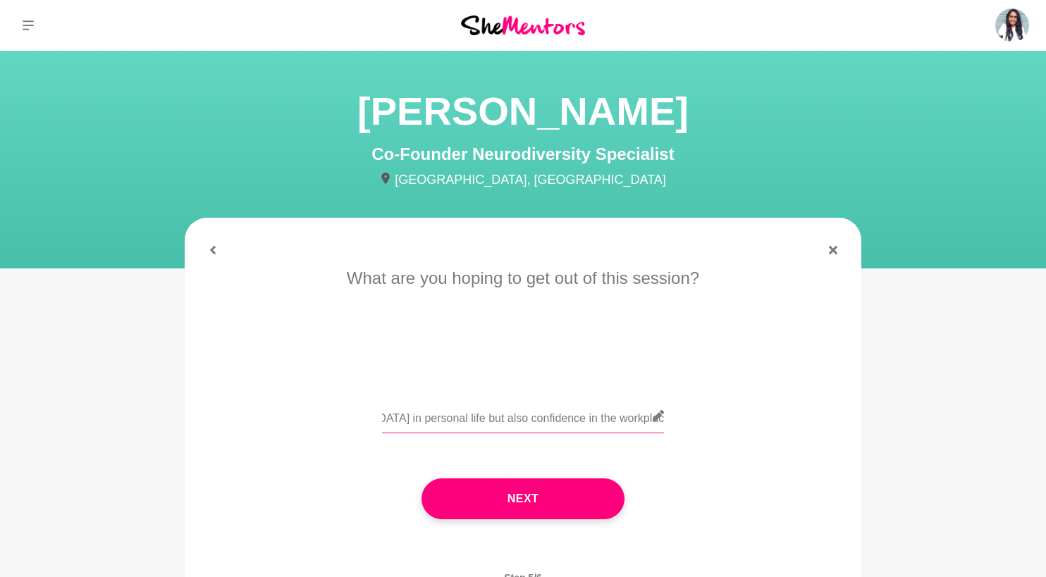
scroll to position [0, 246]
drag, startPoint x: 608, startPoint y: 420, endPoint x: 778, endPoint y: 439, distance: 171.7
click at [778, 439] on div "Tips and strategies to manage my [MEDICAL_DATA] in personal life but also confi…" at bounding box center [522, 424] width 637 height 51
click at [575, 418] on input "Tips and strategies to manage my [MEDICAL_DATA] in personal life but also confi…" at bounding box center [523, 416] width 282 height 35
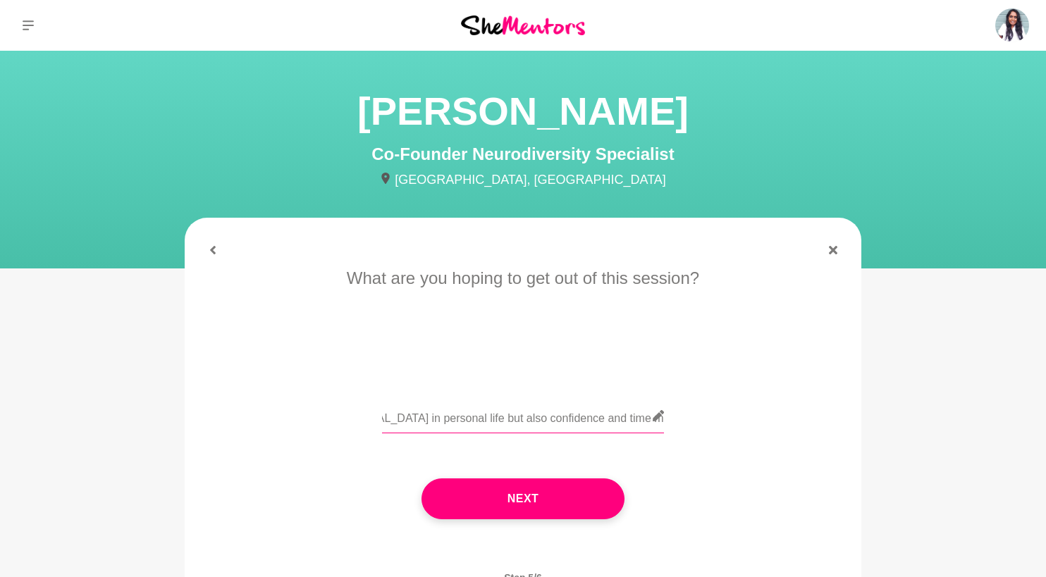
scroll to position [0, 305]
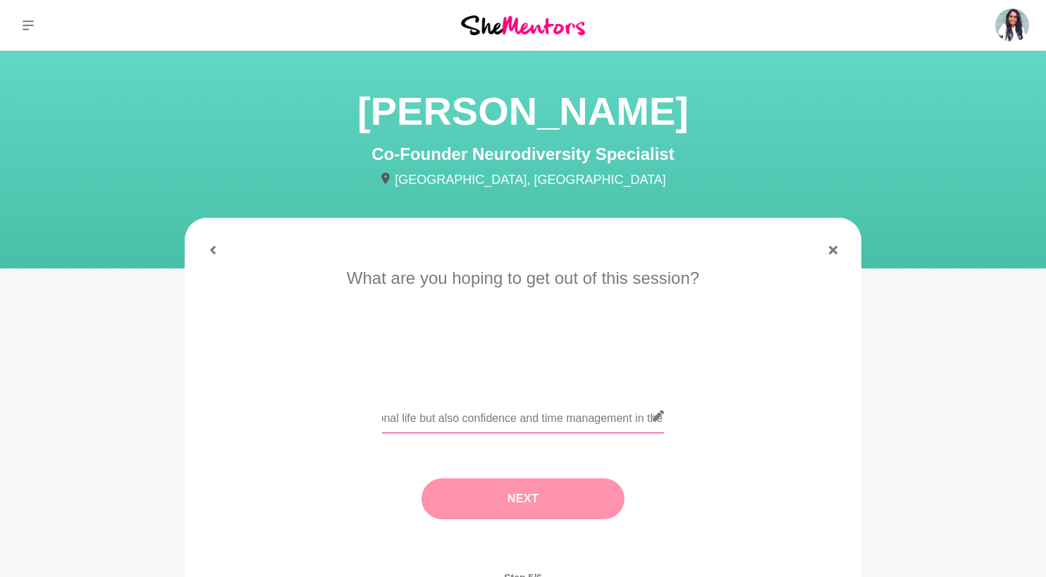
type input "Tips and strategies to manage my [MEDICAL_DATA] in personal life but also confi…"
click at [574, 510] on button "Next" at bounding box center [523, 499] width 203 height 41
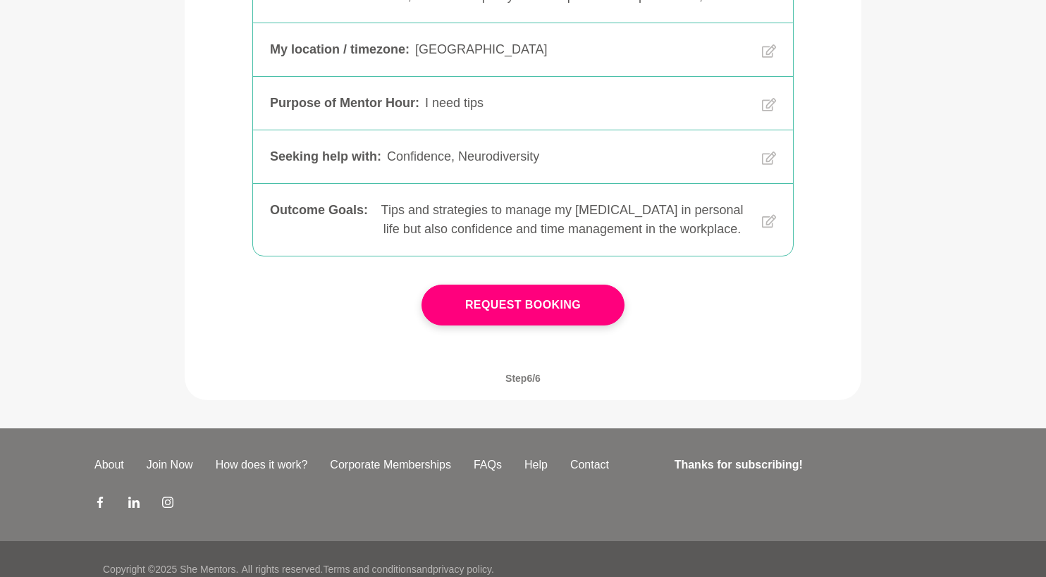
scroll to position [384, 0]
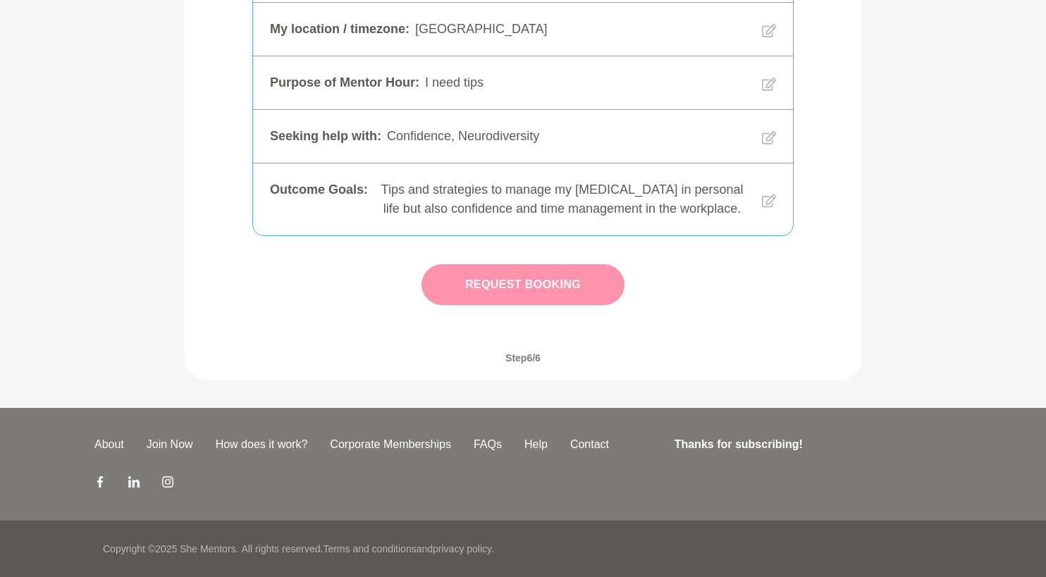
click at [597, 296] on button "Request Booking" at bounding box center [523, 284] width 203 height 41
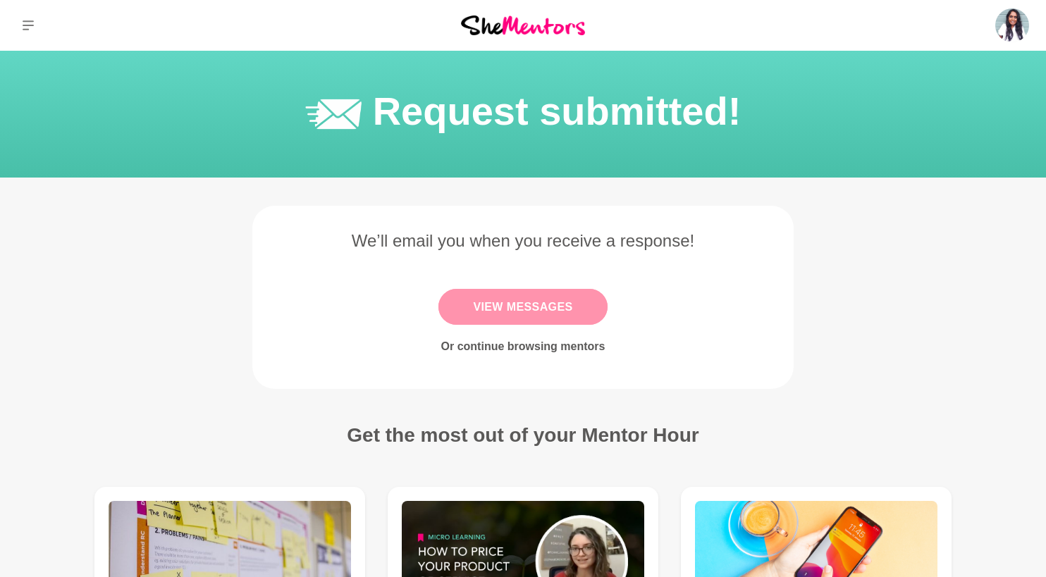
click at [502, 307] on link "View Messages" at bounding box center [522, 307] width 168 height 36
